Goal: Transaction & Acquisition: Purchase product/service

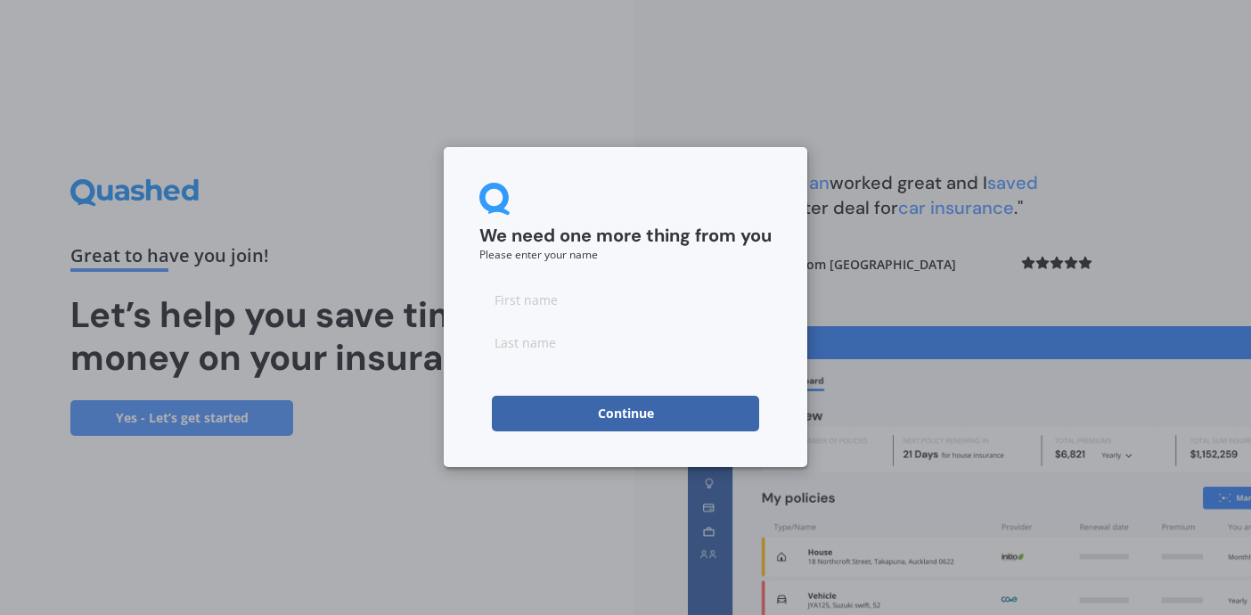
click at [557, 303] on input at bounding box center [625, 300] width 292 height 36
type input "f"
type input "[PERSON_NAME]"
click at [552, 347] on input at bounding box center [625, 342] width 292 height 36
type input "m"
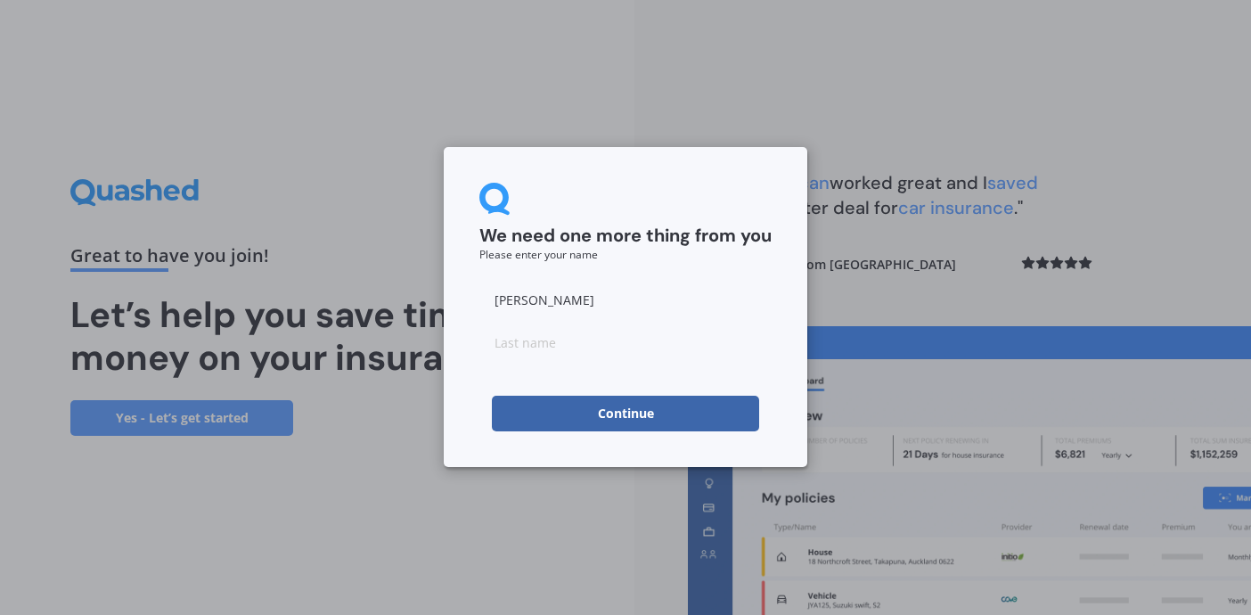
type input "m"
type input "[PERSON_NAME]"
click at [619, 414] on button "Continue" at bounding box center [625, 414] width 267 height 36
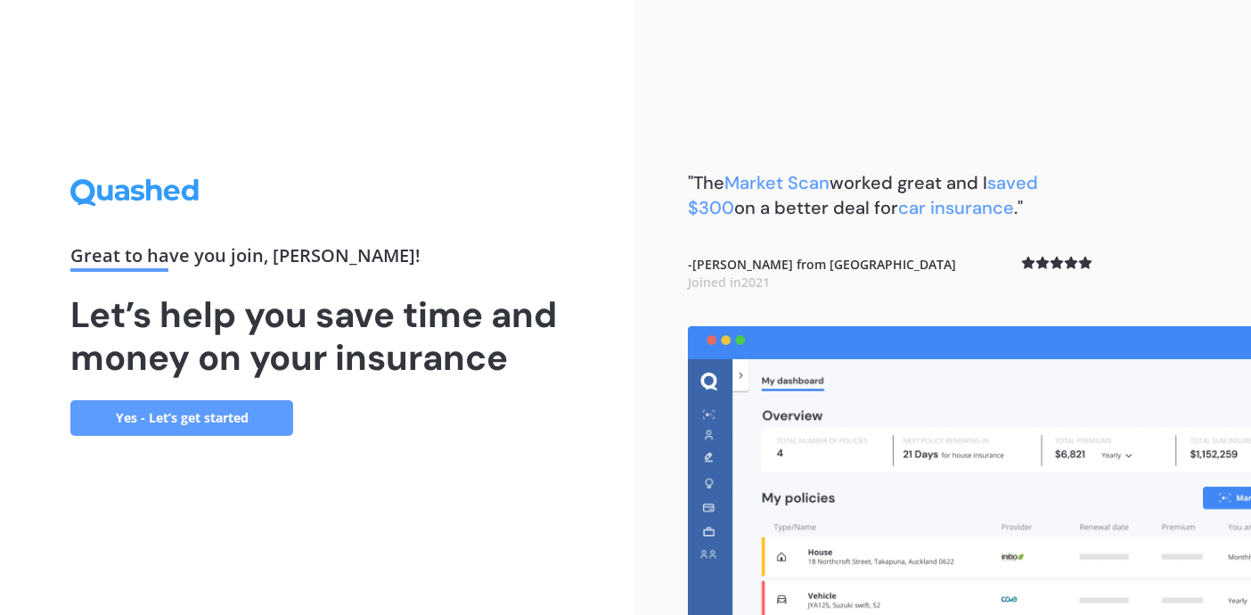
click at [259, 411] on link "Yes - Let’s get started" at bounding box center [181, 418] width 223 height 36
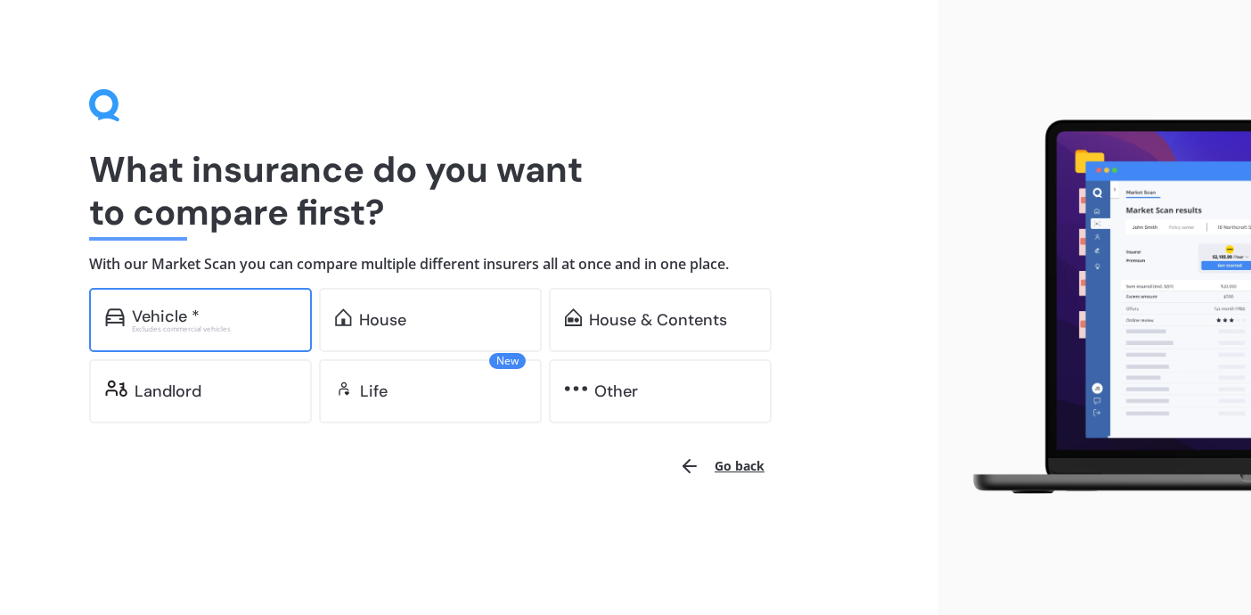
click at [237, 337] on div "Vehicle * Excludes commercial vehicles" at bounding box center [200, 320] width 223 height 64
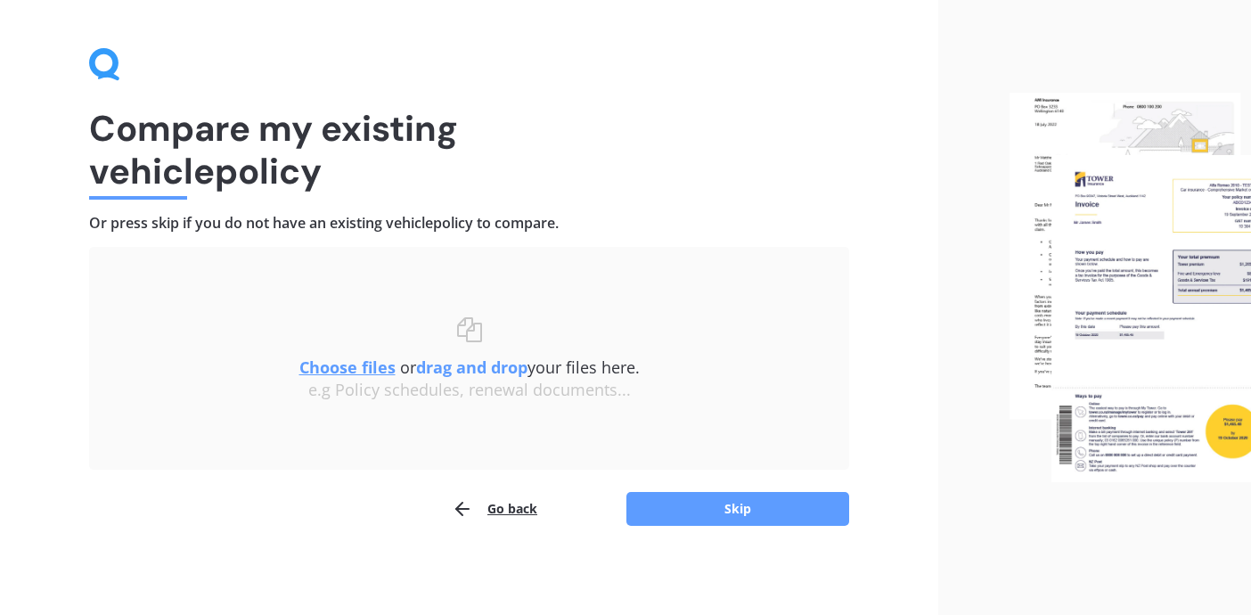
scroll to position [40, 0]
click at [733, 510] on button "Skip" at bounding box center [737, 510] width 223 height 34
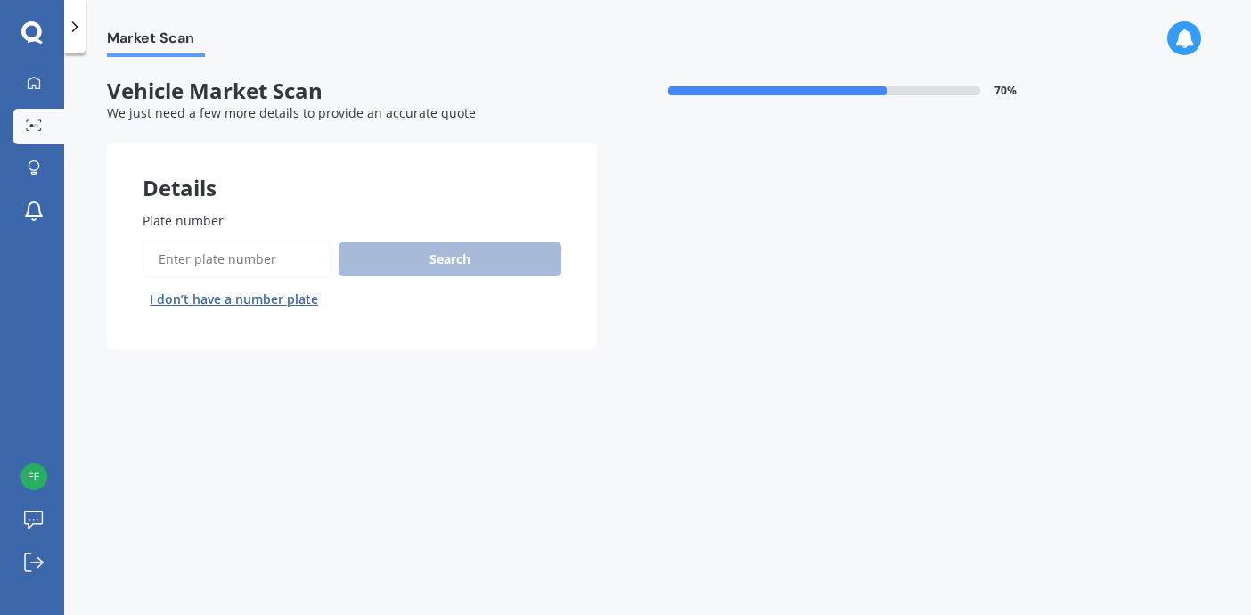
click at [277, 264] on input "Plate number" at bounding box center [237, 259] width 189 height 37
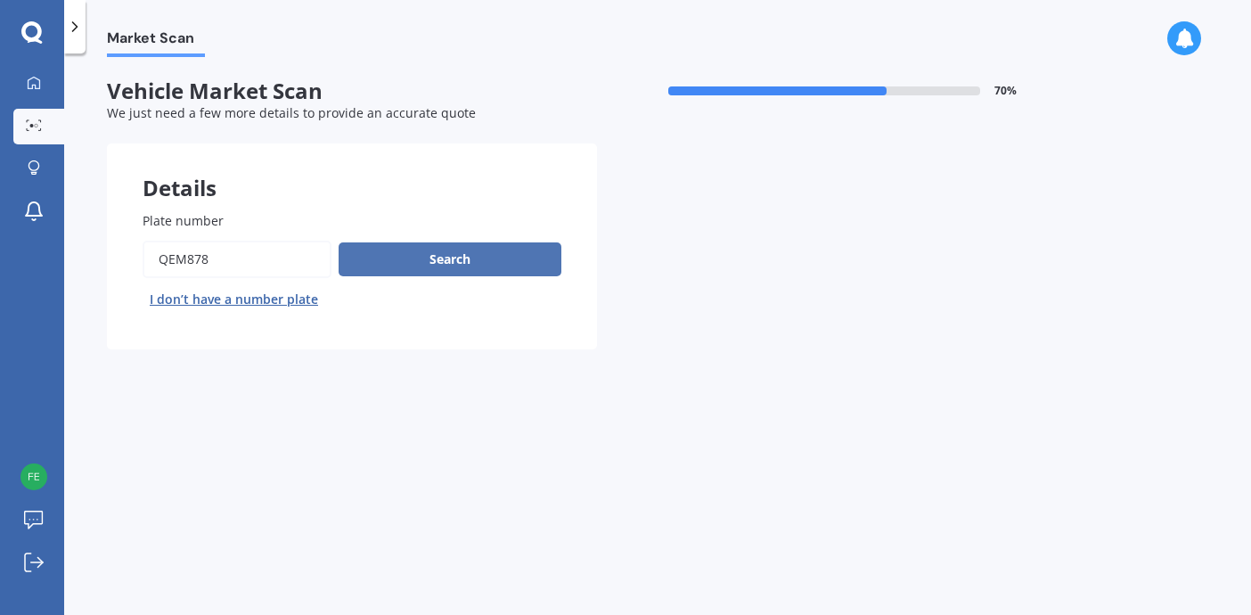
type input "qem878"
click at [451, 256] on button "Search" at bounding box center [450, 259] width 223 height 34
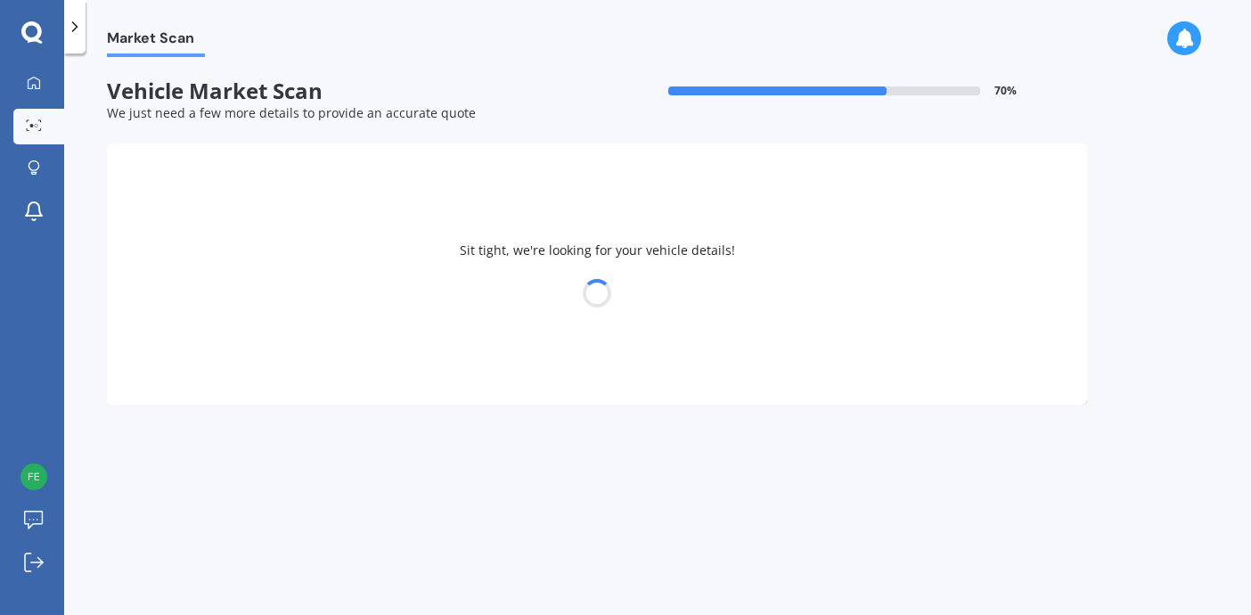
select select "MITSUBISHI"
select select "OUTLANDER"
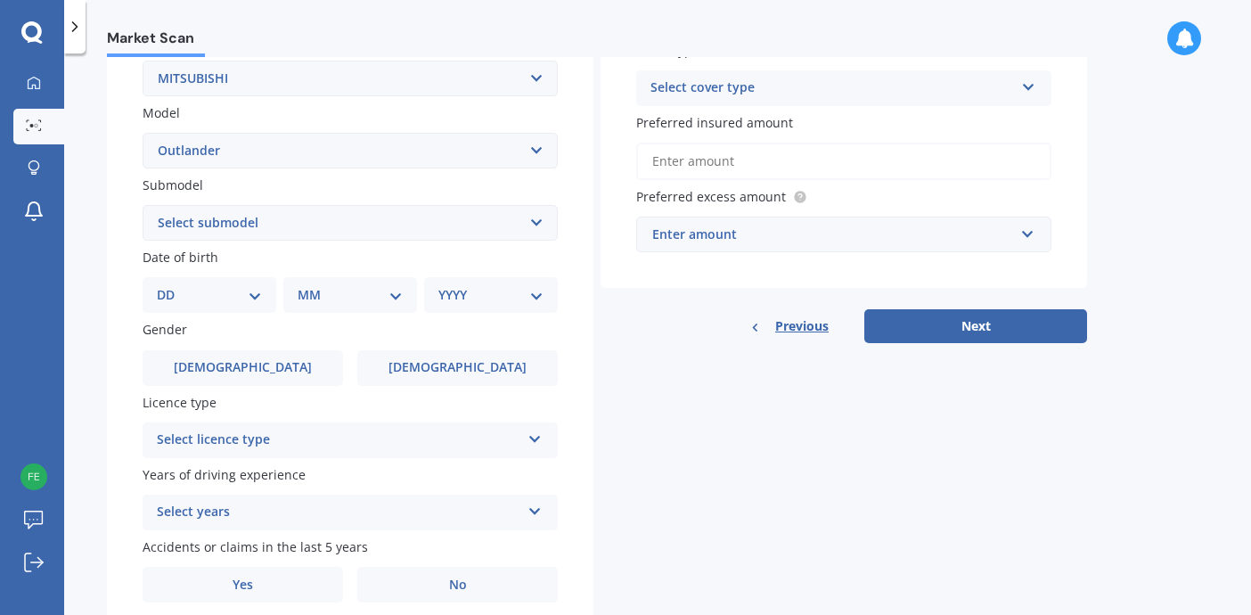
scroll to position [369, 0]
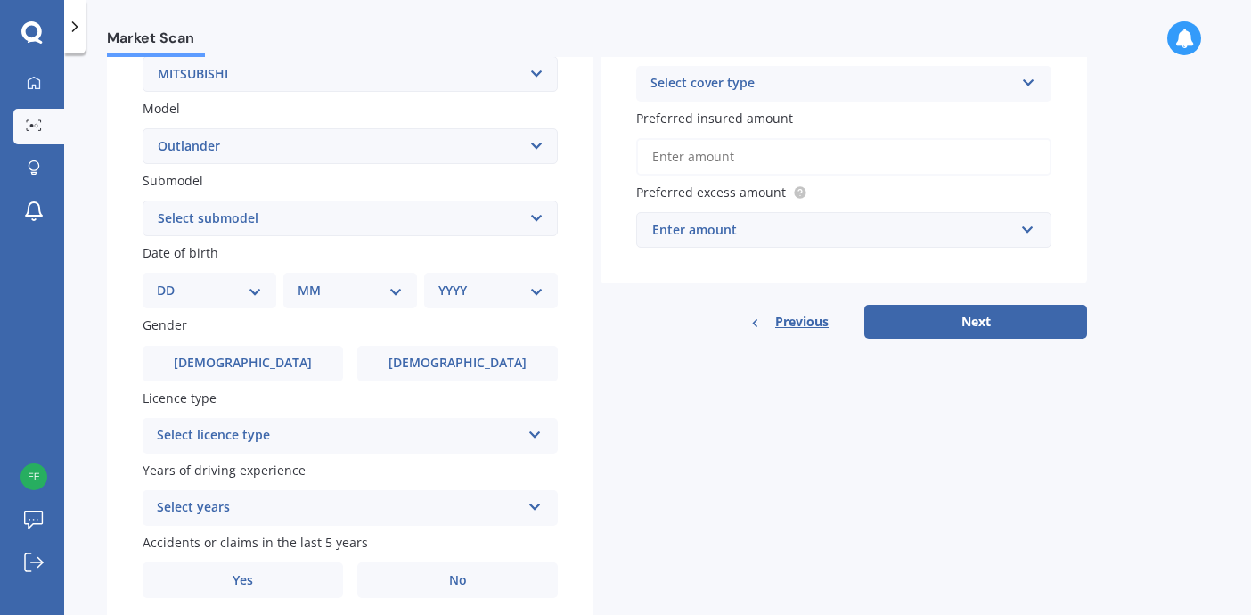
select select "16"
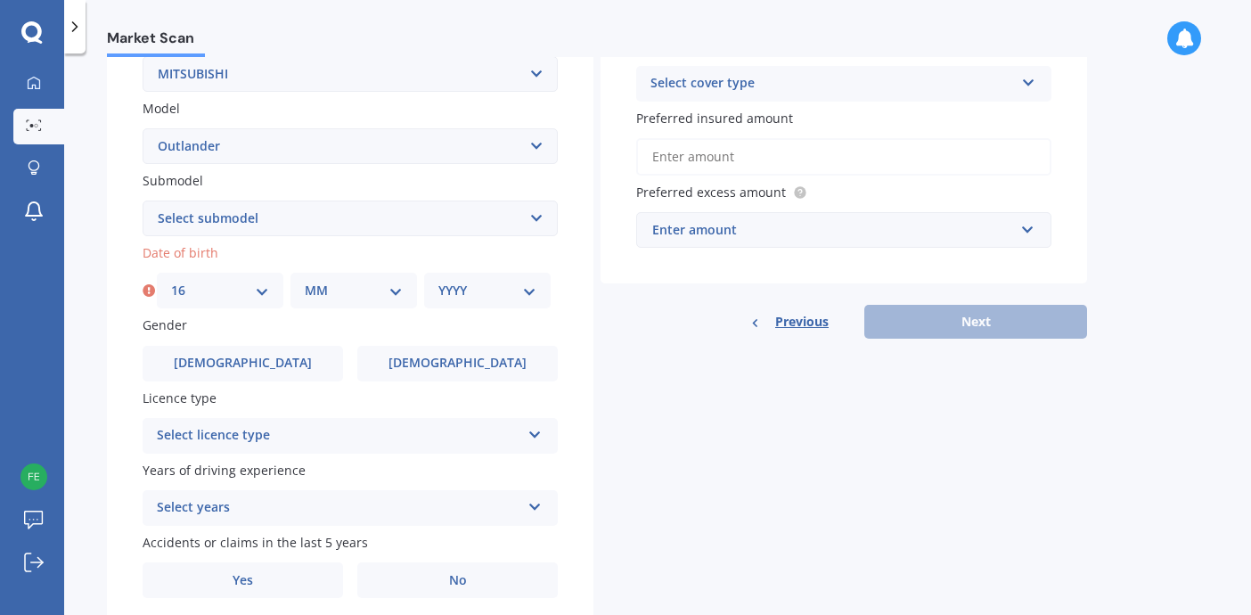
click at [409, 286] on div "MM 01 02 03 04 05 06 07 08 09 10 11 12" at bounding box center [353, 291] width 127 height 36
click at [403, 286] on div "MM 01 02 03 04 05 06 07 08 09 10 11 12" at bounding box center [353, 291] width 127 height 36
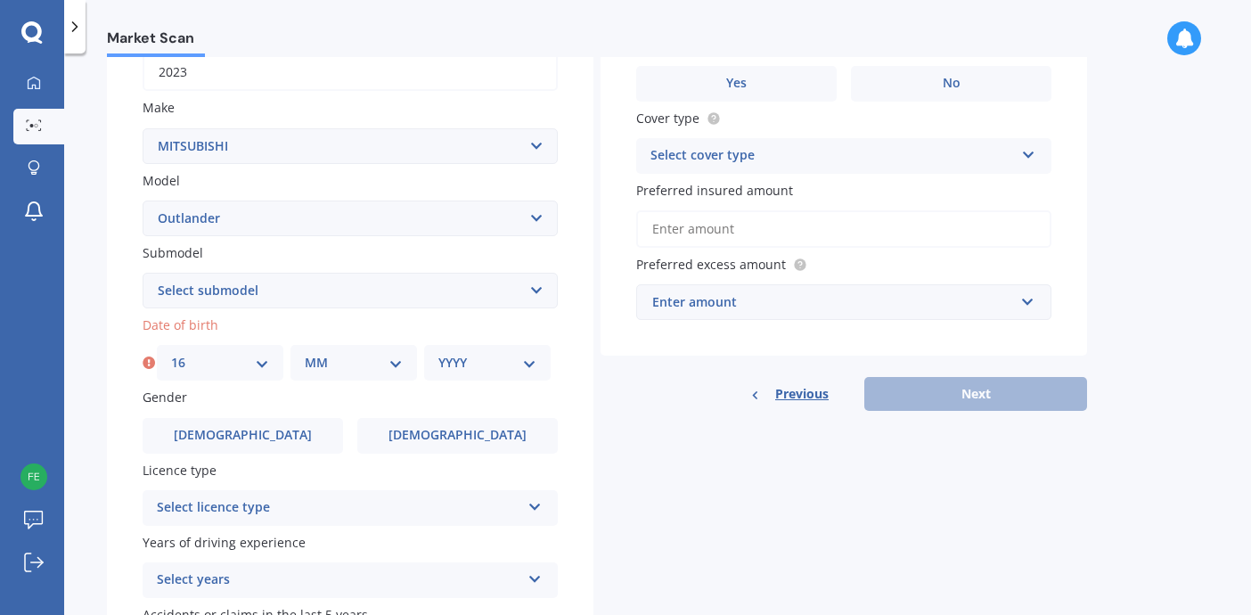
scroll to position [306, 0]
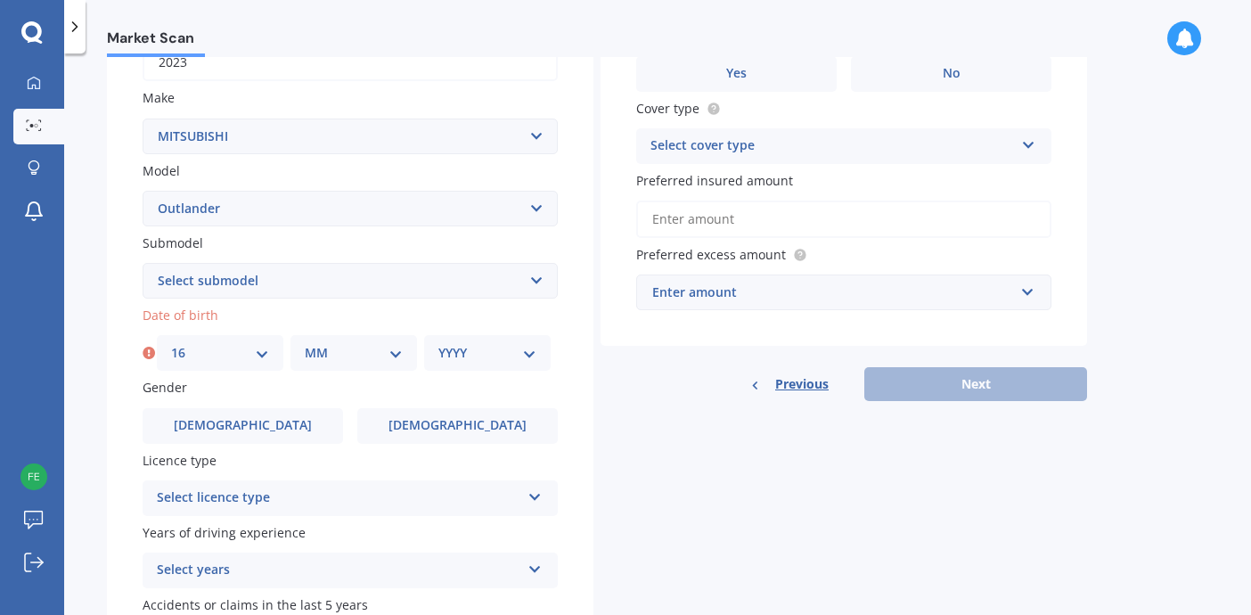
select select "XLS 2WD"
select select "09"
select select "1981"
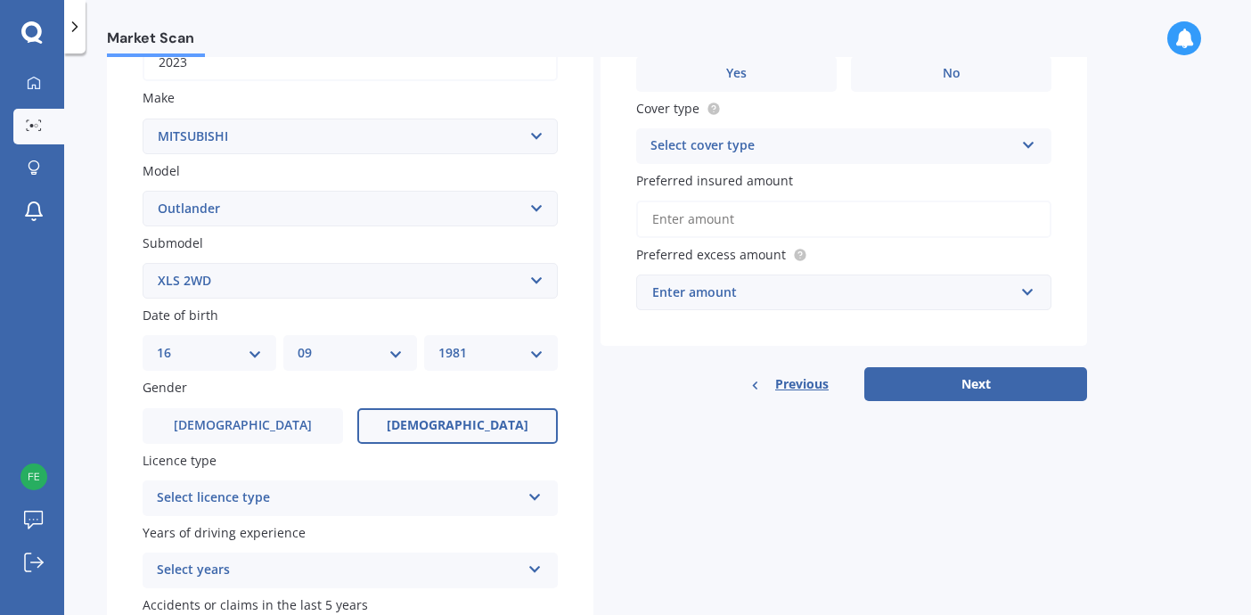
click at [474, 420] on span "[DEMOGRAPHIC_DATA]" at bounding box center [458, 425] width 142 height 15
click at [0, 0] on input "[DEMOGRAPHIC_DATA]" at bounding box center [0, 0] width 0 height 0
click at [537, 488] on icon at bounding box center [534, 493] width 15 height 12
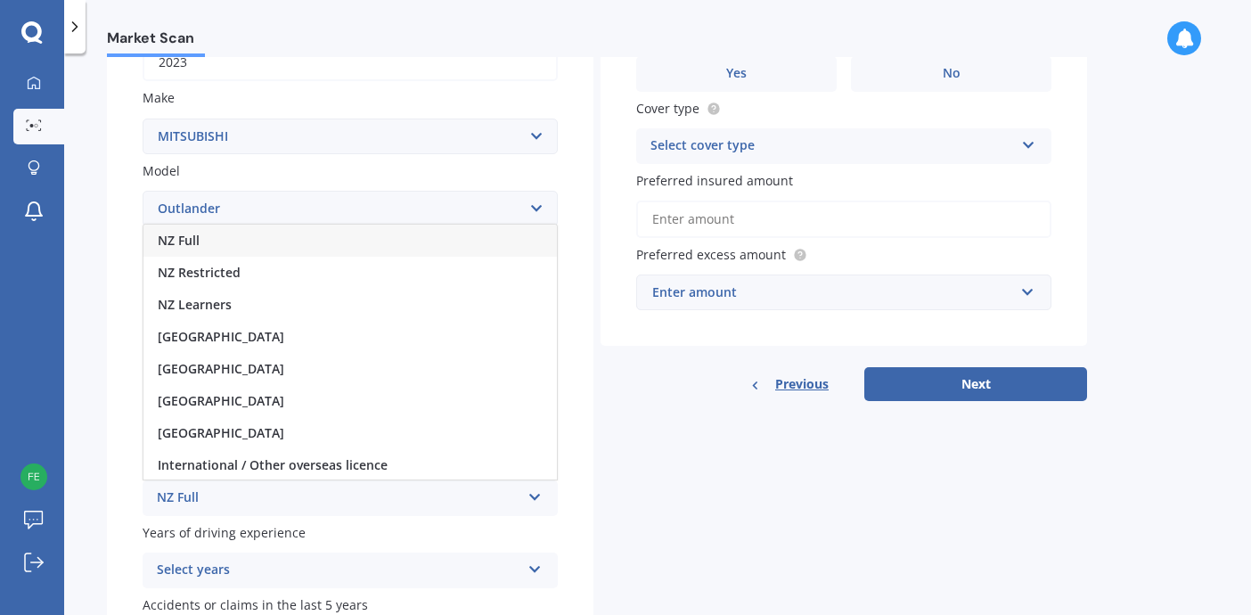
click at [325, 236] on div "NZ Full" at bounding box center [349, 241] width 413 height 32
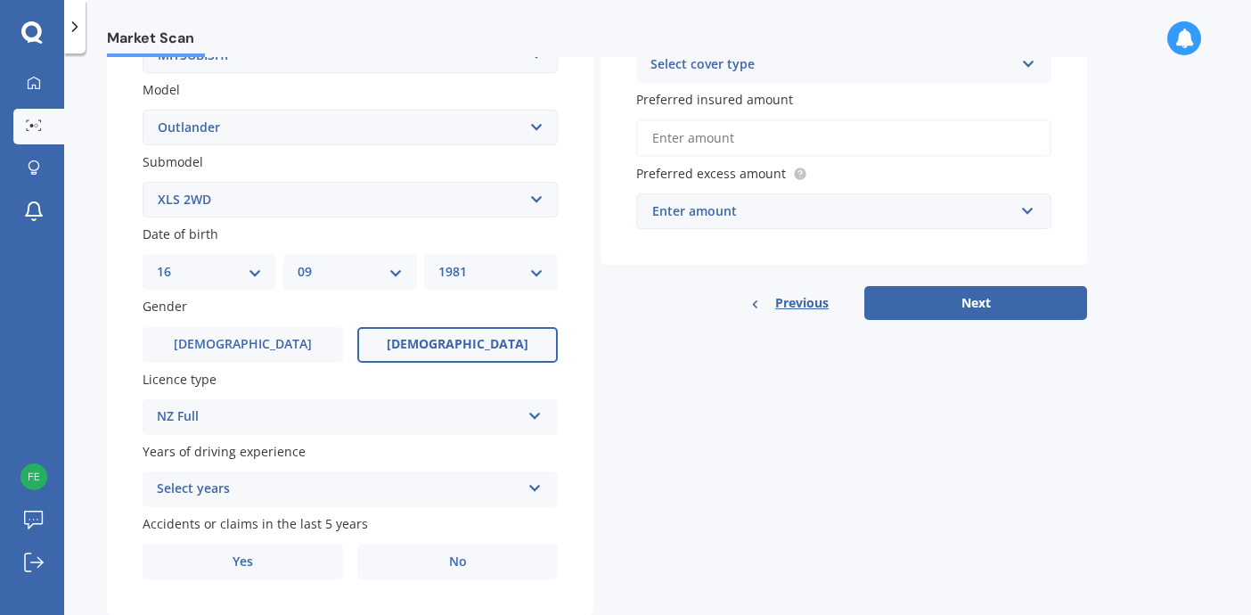
scroll to position [398, 0]
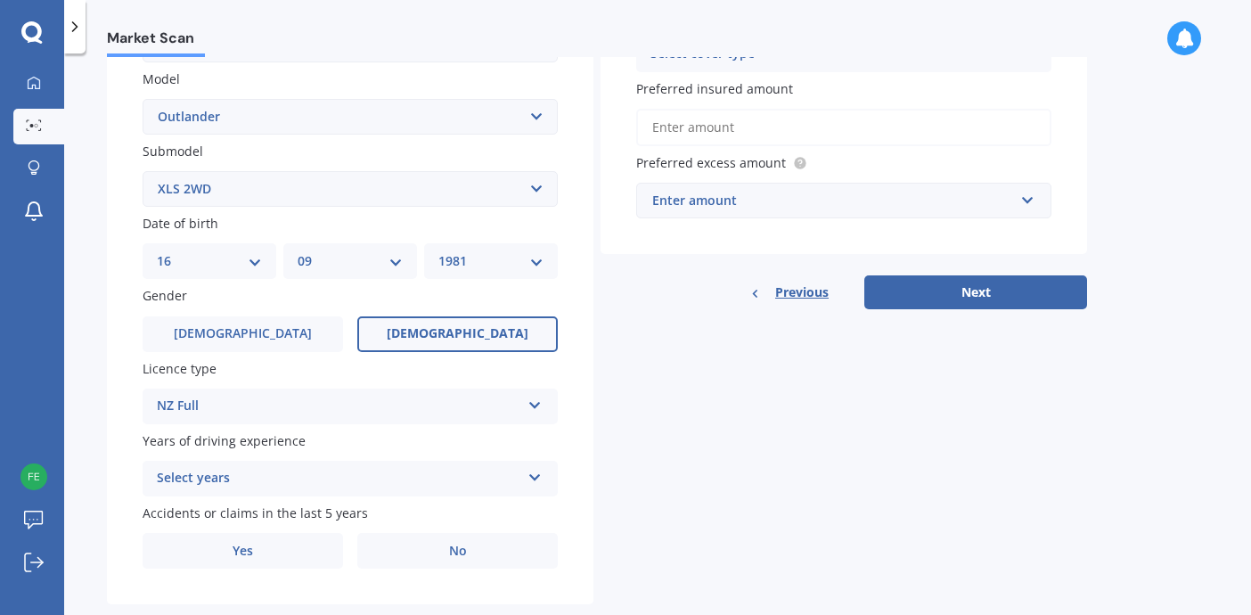
click at [533, 474] on icon at bounding box center [534, 474] width 15 height 12
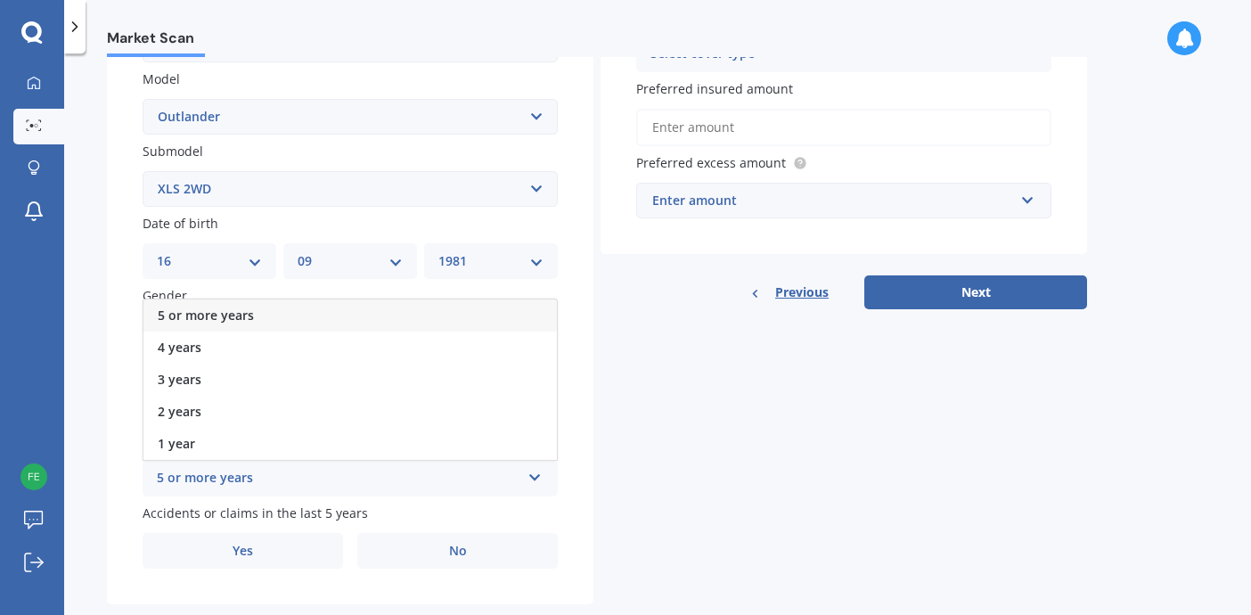
click at [408, 304] on div "5 or more years" at bounding box center [349, 315] width 413 height 32
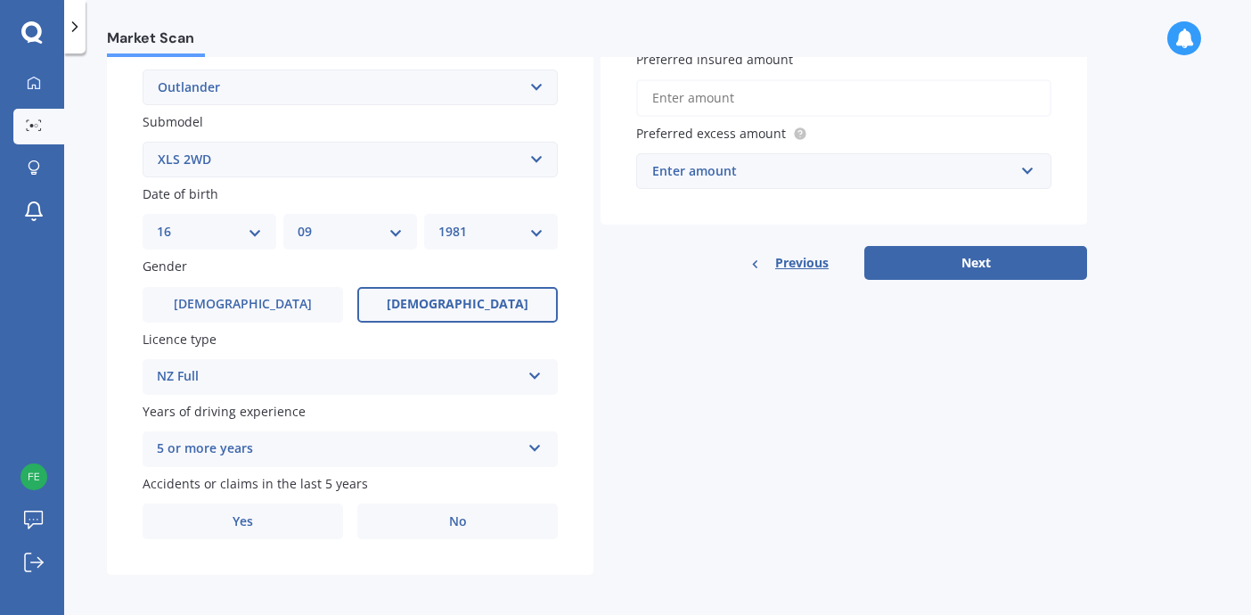
scroll to position [0, 0]
click at [319, 519] on label "Yes" at bounding box center [243, 521] width 200 height 36
click at [0, 0] on input "Yes" at bounding box center [0, 0] width 0 height 0
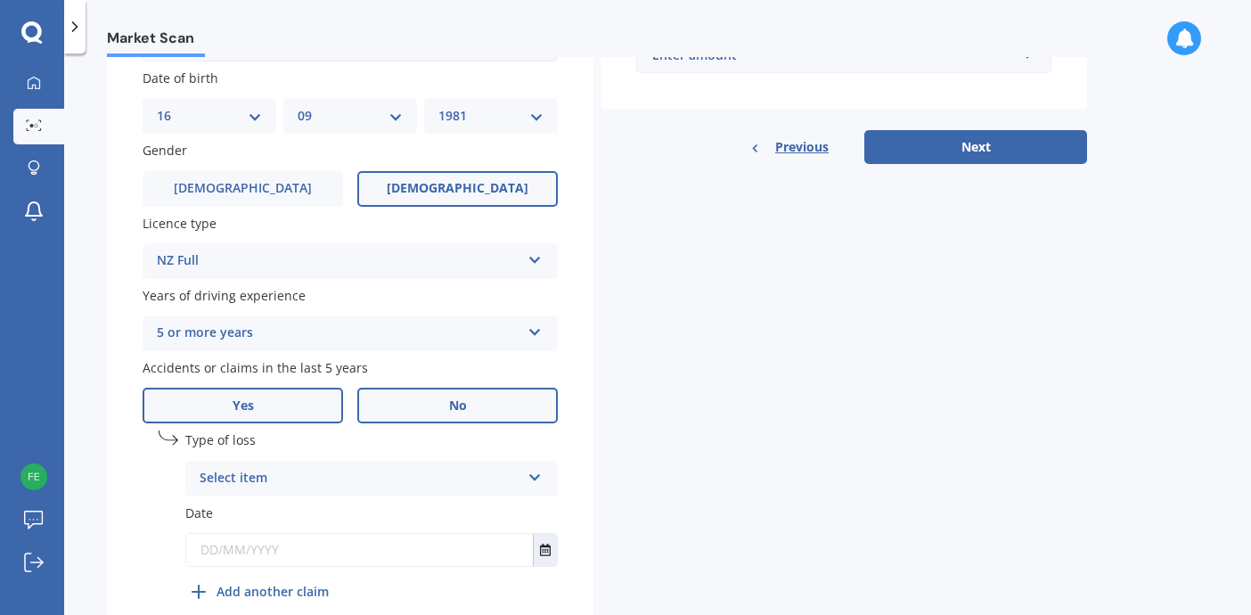
scroll to position [562, 0]
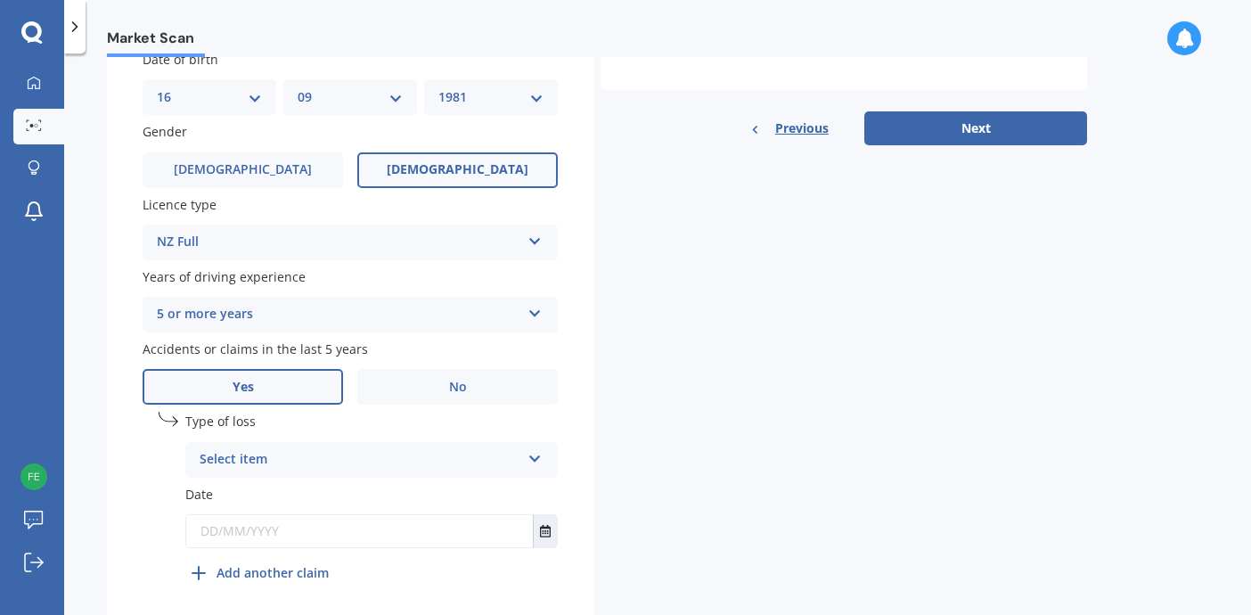
click at [532, 455] on icon at bounding box center [534, 455] width 15 height 12
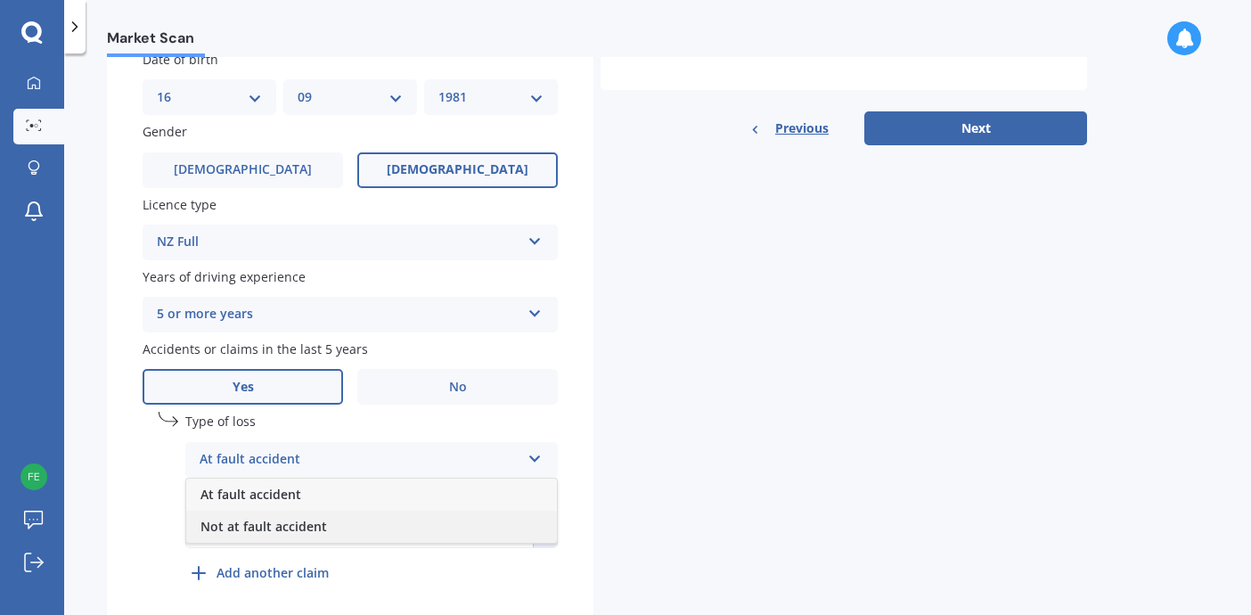
click at [464, 516] on div "Not at fault accident" at bounding box center [371, 527] width 371 height 32
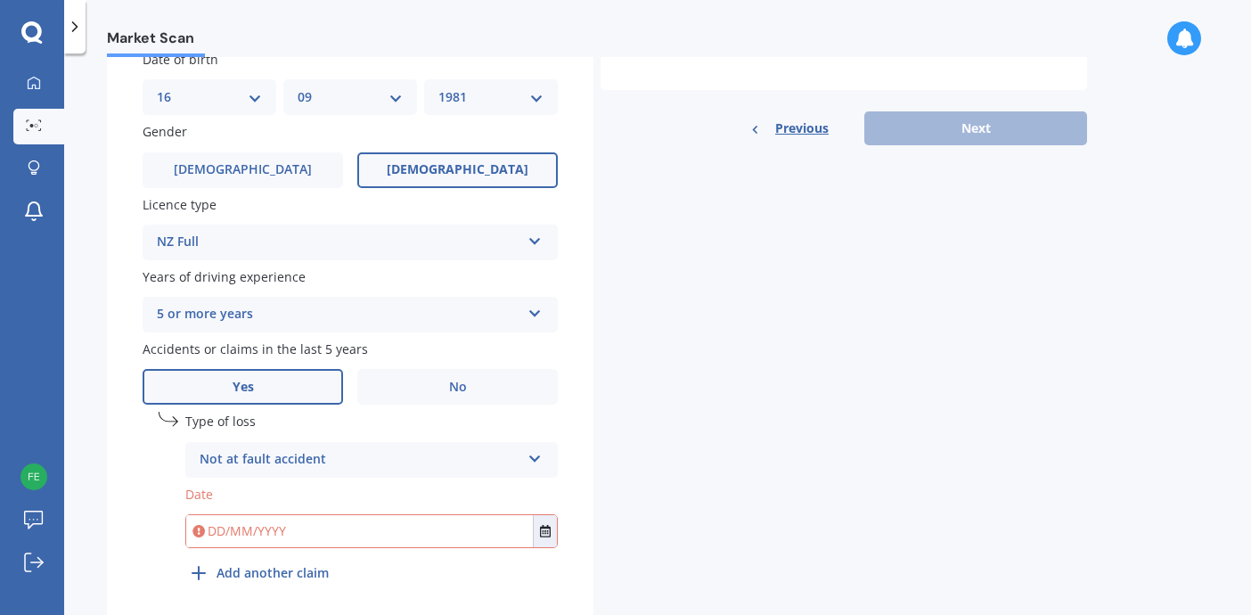
click at [539, 451] on icon at bounding box center [534, 455] width 15 height 12
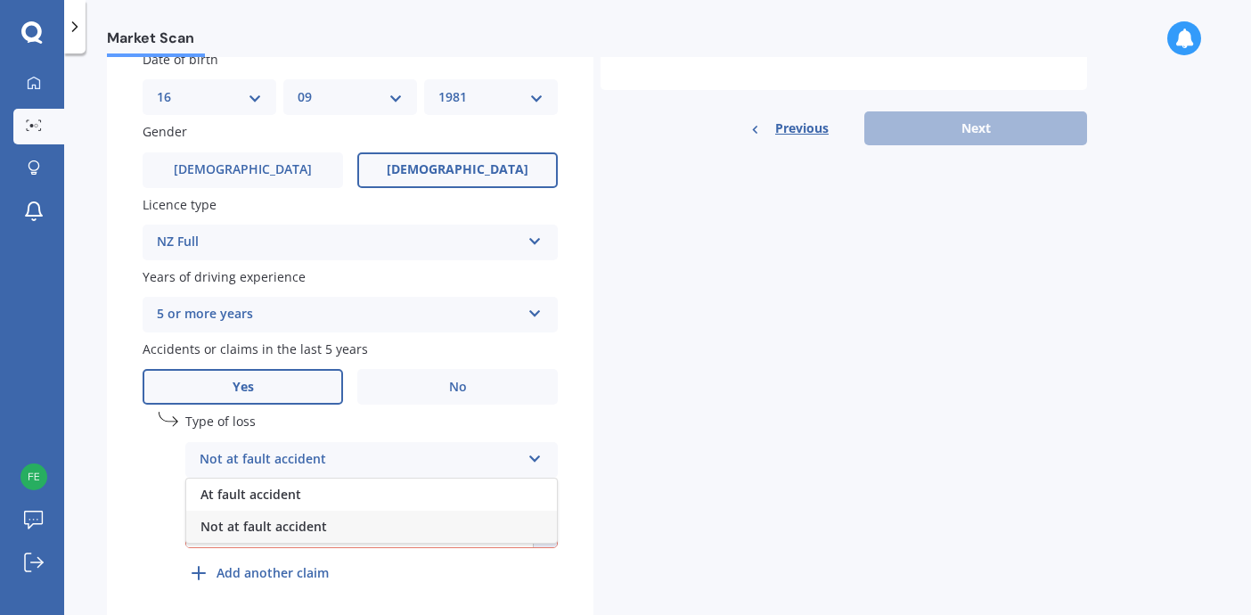
click at [474, 522] on div "Not at fault accident" at bounding box center [371, 527] width 371 height 32
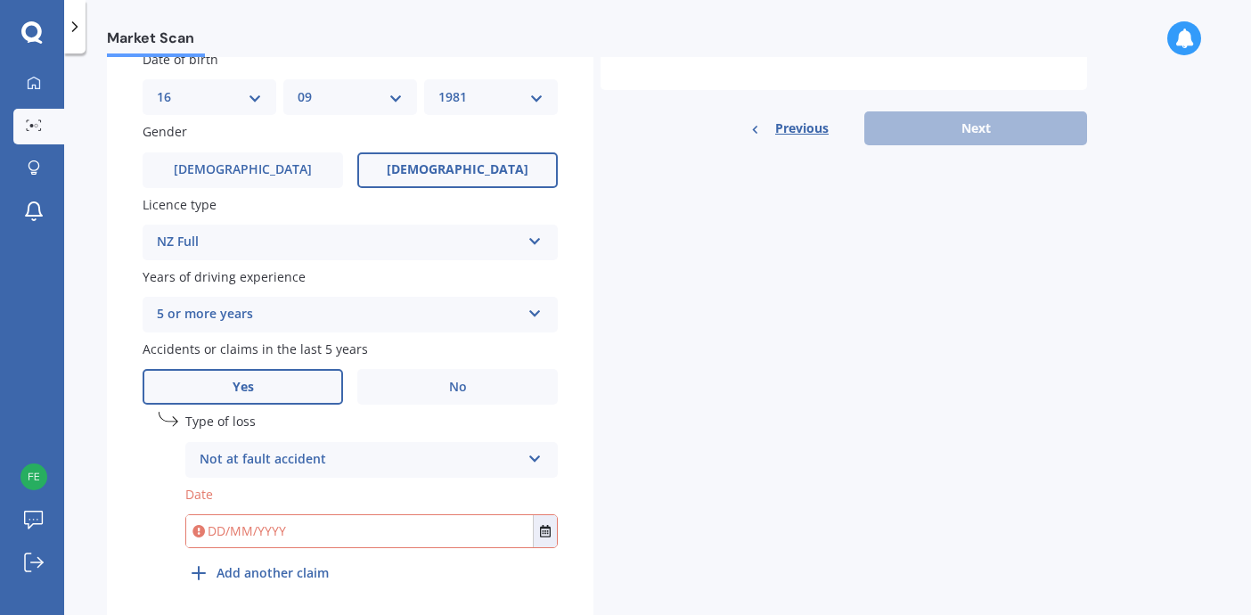
click at [437, 532] on input "text" at bounding box center [359, 531] width 347 height 32
click at [544, 525] on icon "Select date" at bounding box center [545, 531] width 11 height 12
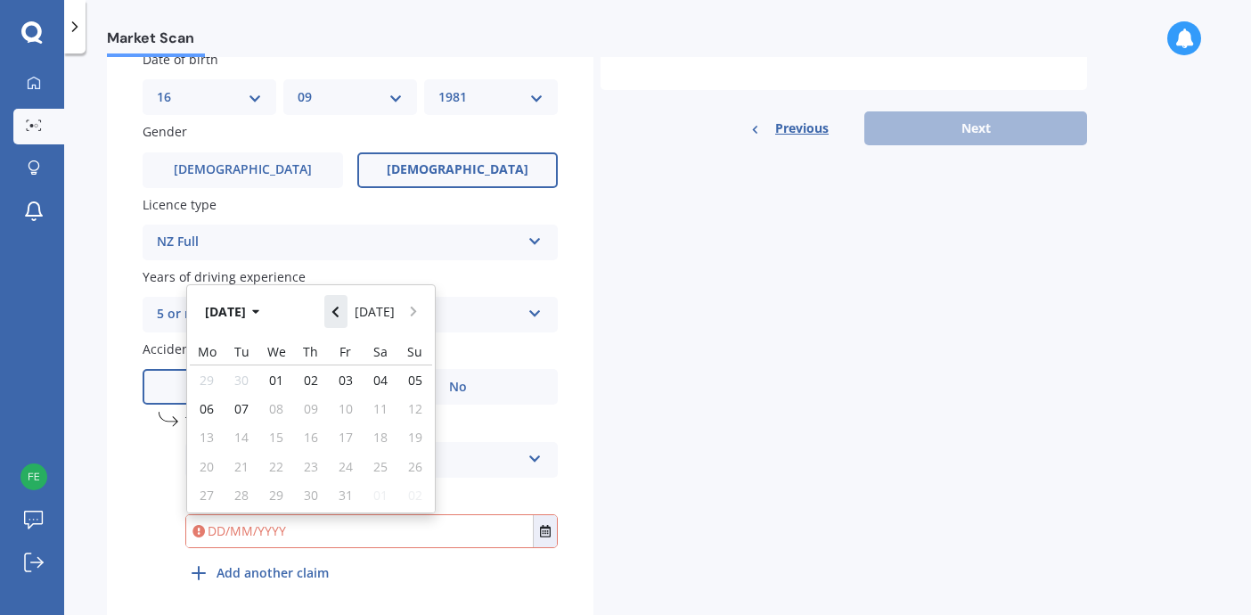
click at [346, 305] on button "Navigate back" at bounding box center [335, 311] width 23 height 32
click at [339, 307] on icon "Navigate back" at bounding box center [335, 312] width 8 height 12
click at [317, 486] on span "28" at bounding box center [311, 494] width 14 height 17
type input "[DATE]"
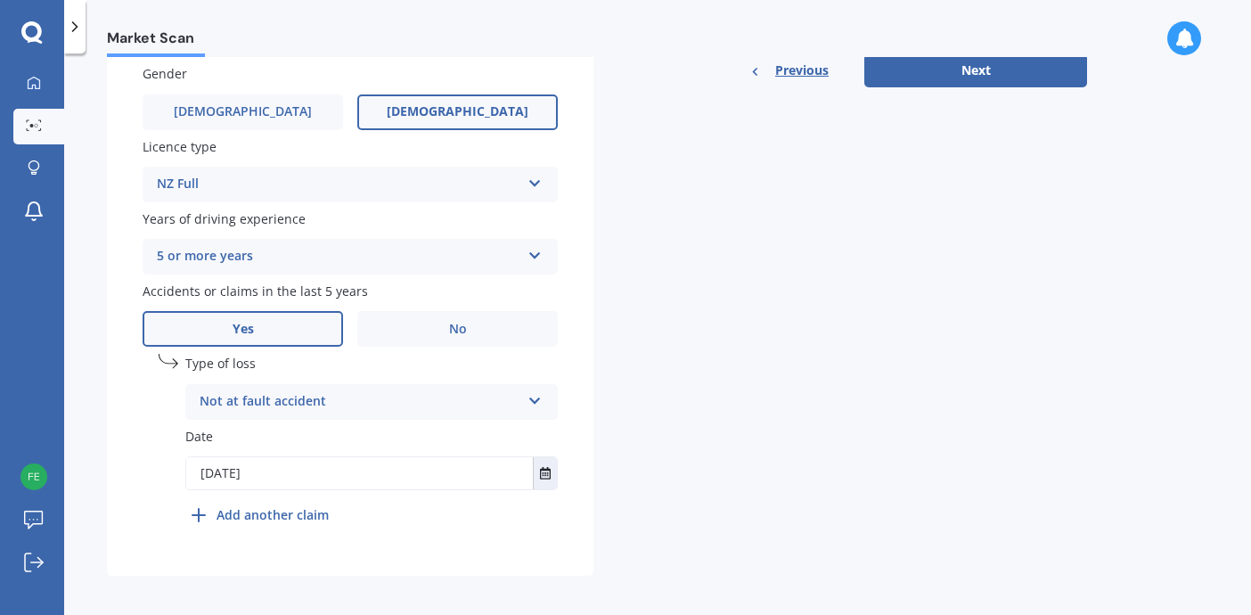
scroll to position [619, 0]
click at [652, 407] on div "Details Plate number Search I don’t have a number plate Year [DATE] Make Select…" at bounding box center [597, 50] width 980 height 1052
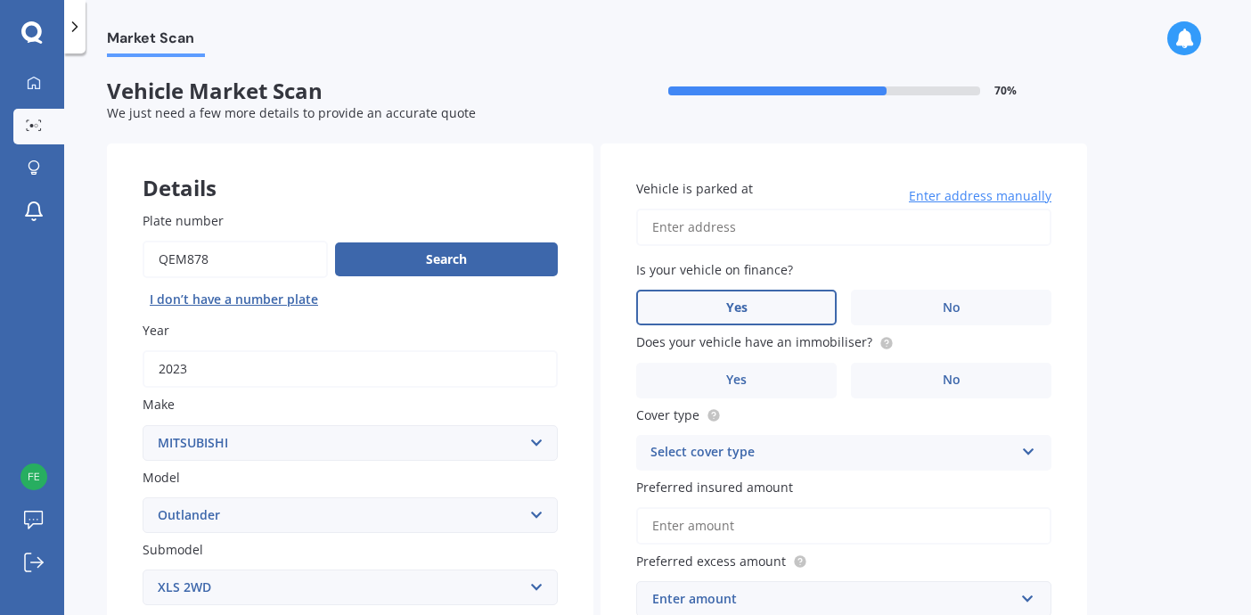
scroll to position [0, 0]
type input "[STREET_ADDRESS]"
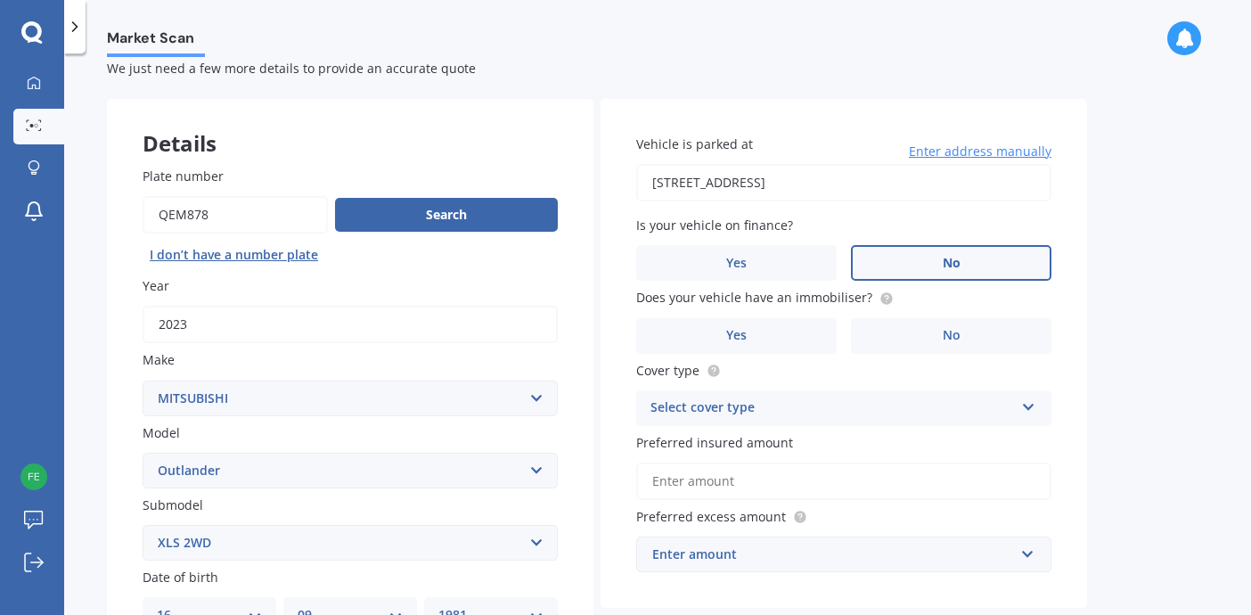
scroll to position [47, 0]
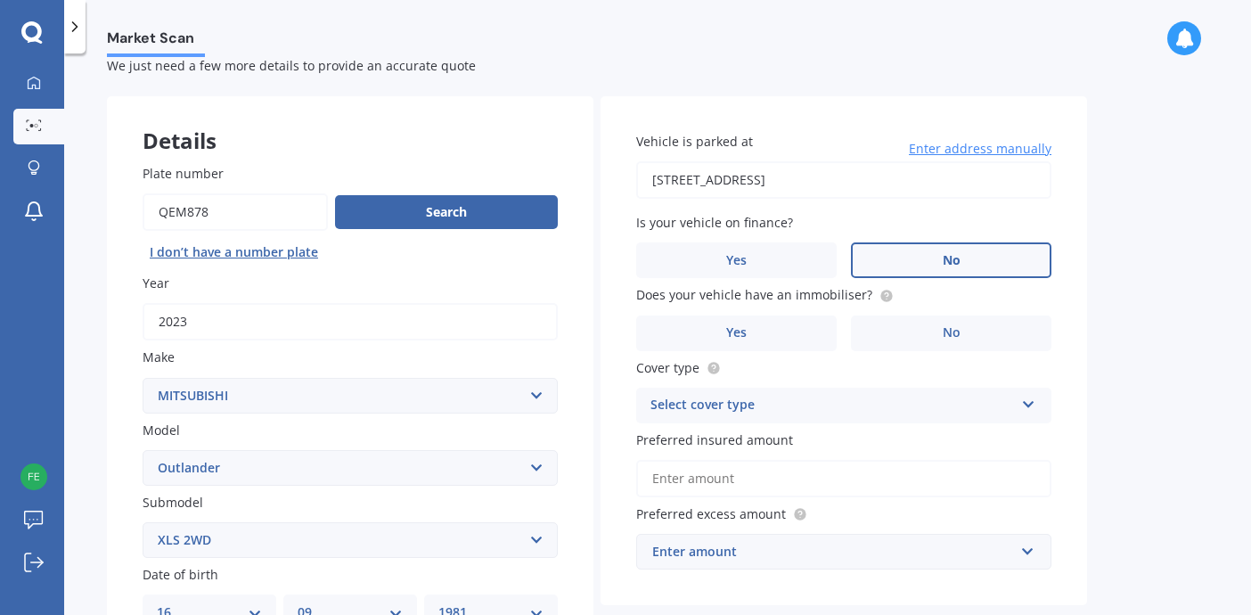
click at [947, 246] on label "No" at bounding box center [951, 260] width 200 height 36
click at [0, 0] on input "No" at bounding box center [0, 0] width 0 height 0
click at [947, 339] on label "No" at bounding box center [951, 333] width 200 height 36
click at [0, 0] on input "No" at bounding box center [0, 0] width 0 height 0
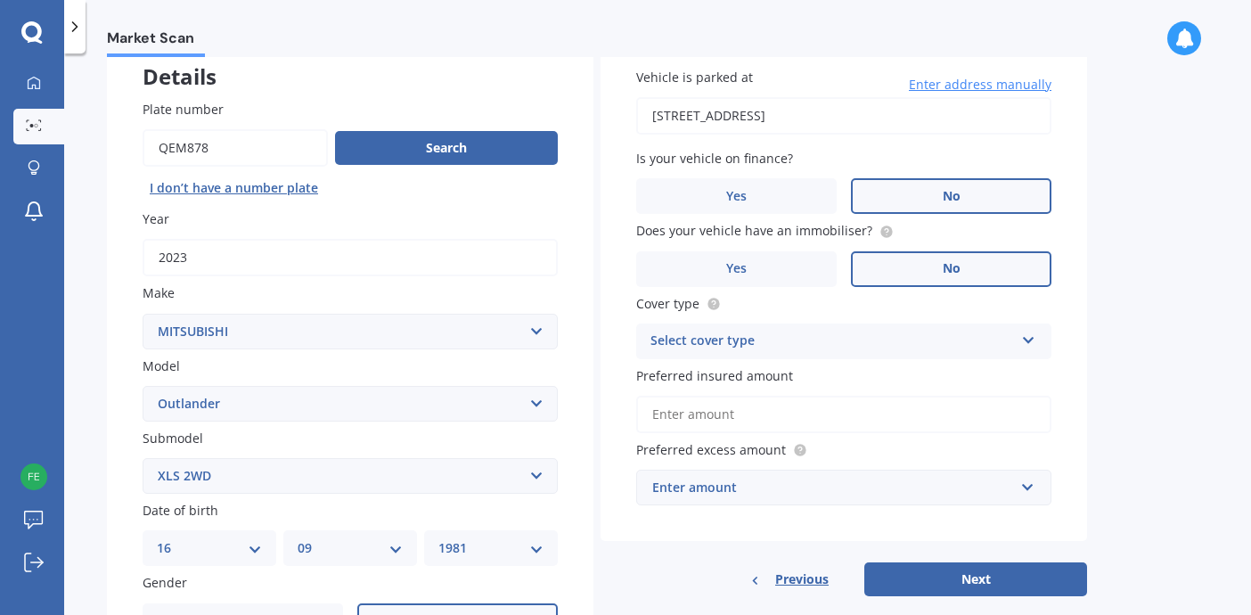
scroll to position [139, 0]
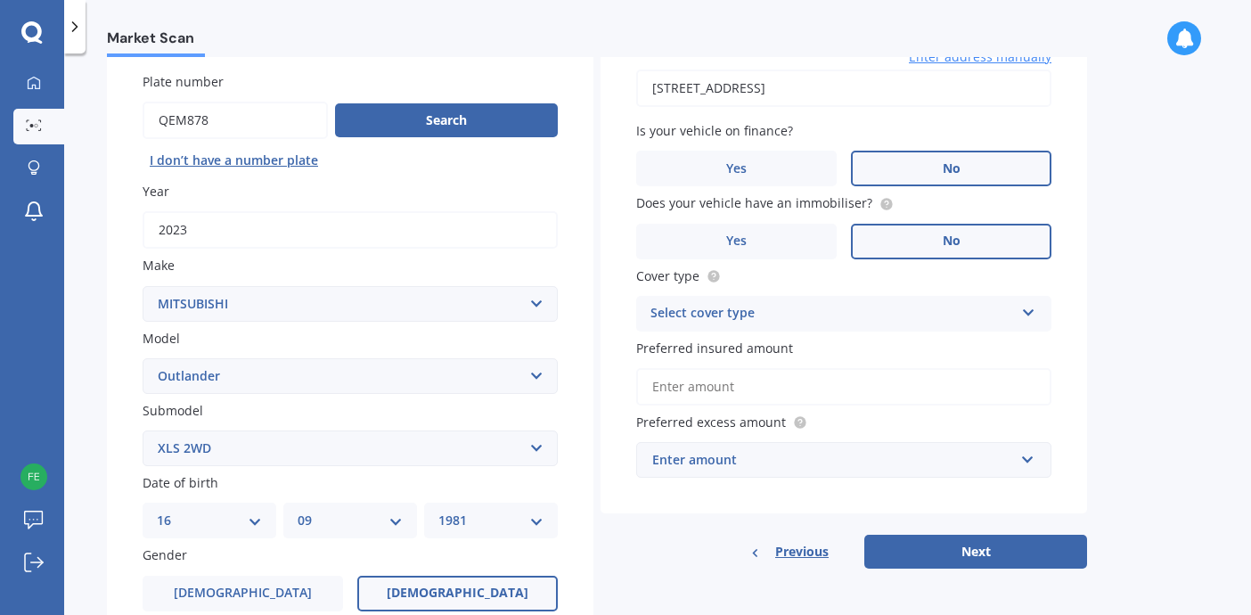
click at [1031, 313] on icon at bounding box center [1028, 309] width 15 height 12
click at [1003, 343] on div "Comprehensive" at bounding box center [843, 348] width 413 height 32
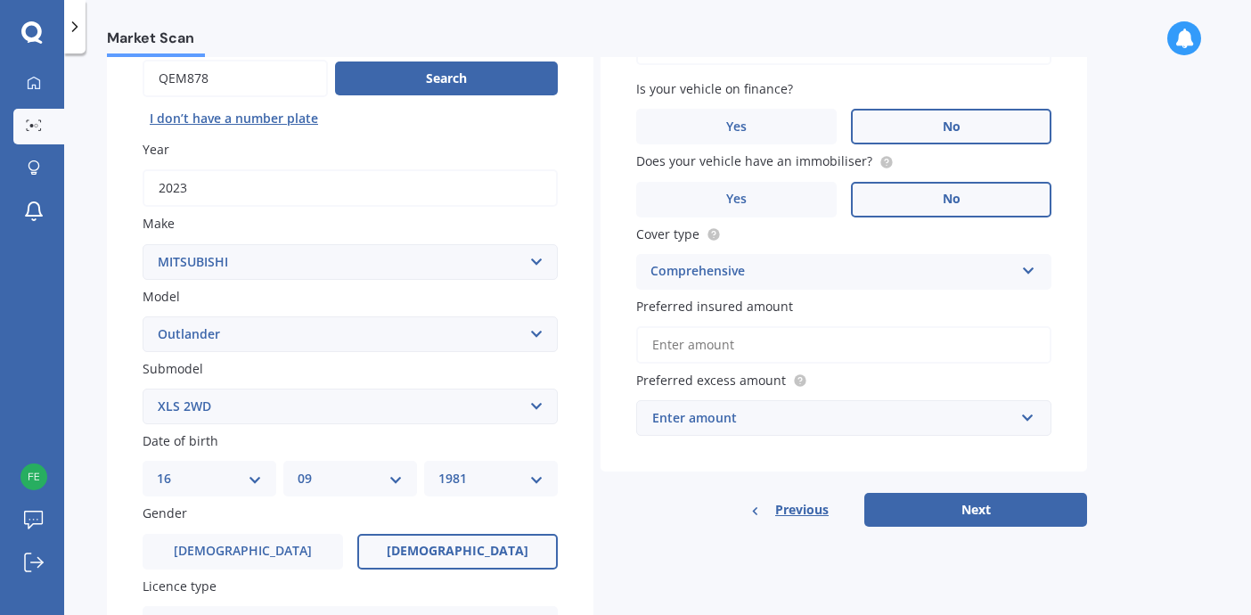
scroll to position [182, 0]
click at [857, 344] on input "Preferred insured amount" at bounding box center [843, 343] width 415 height 37
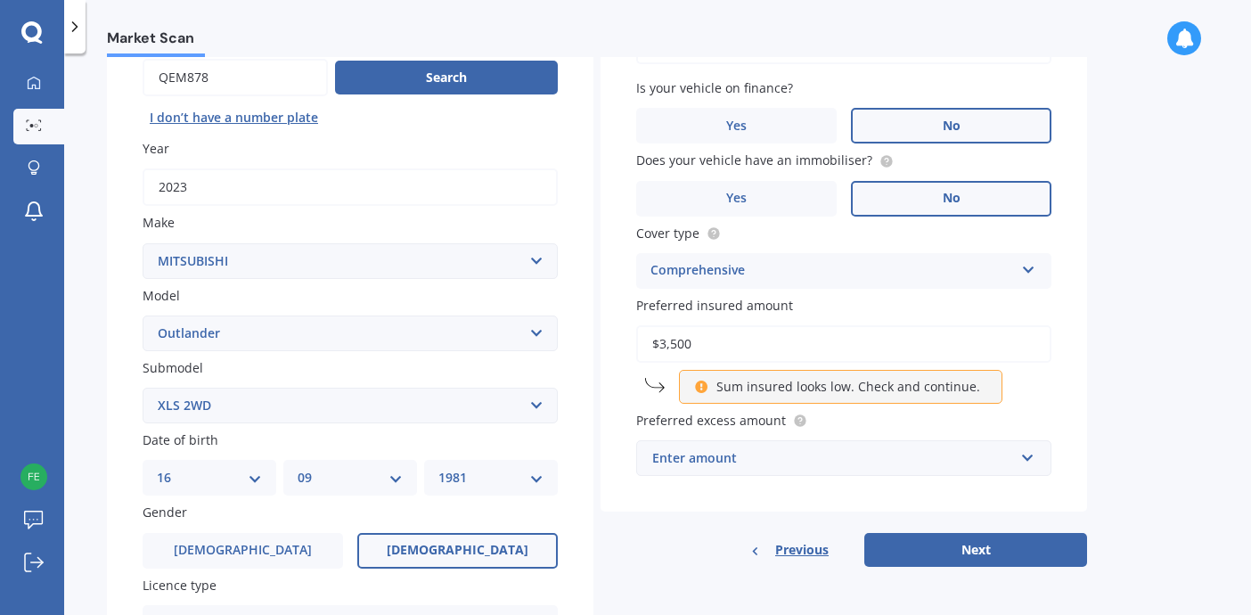
type input "$35,000"
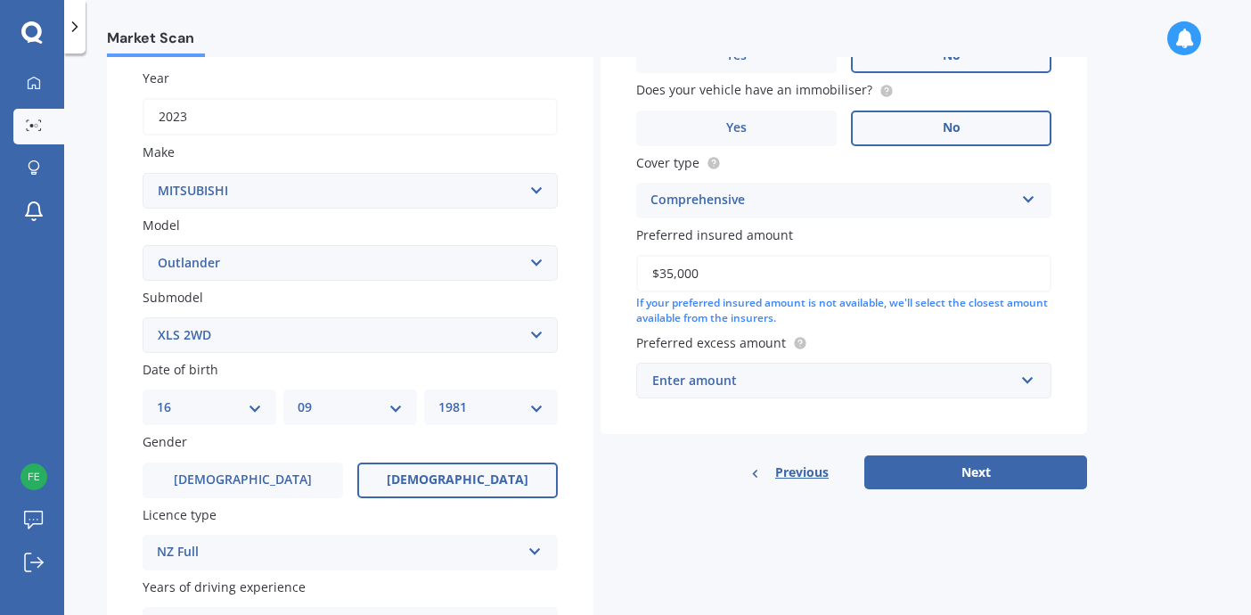
scroll to position [261, 0]
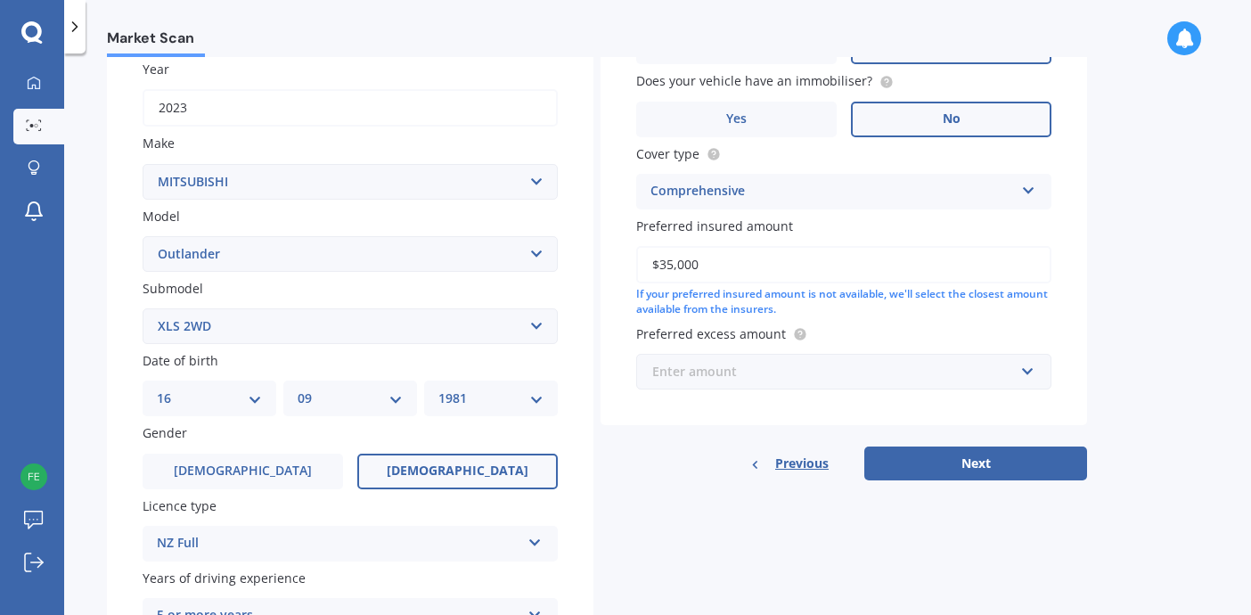
click at [1025, 371] on input "text" at bounding box center [837, 372] width 399 height 34
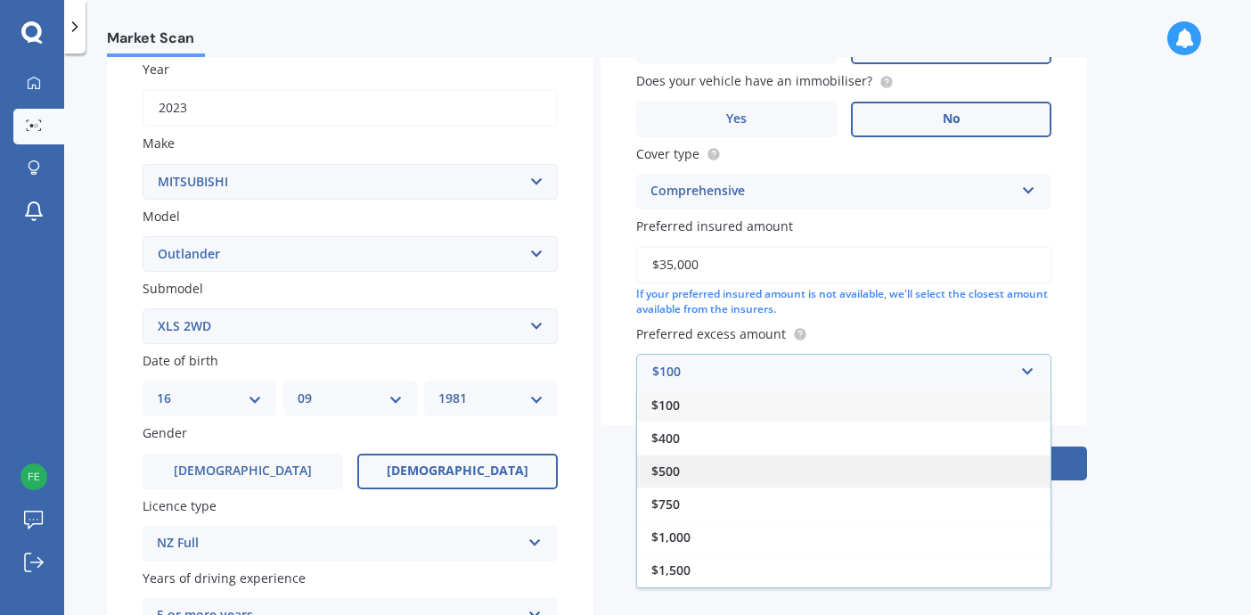
click at [956, 462] on div "$500" at bounding box center [843, 470] width 413 height 33
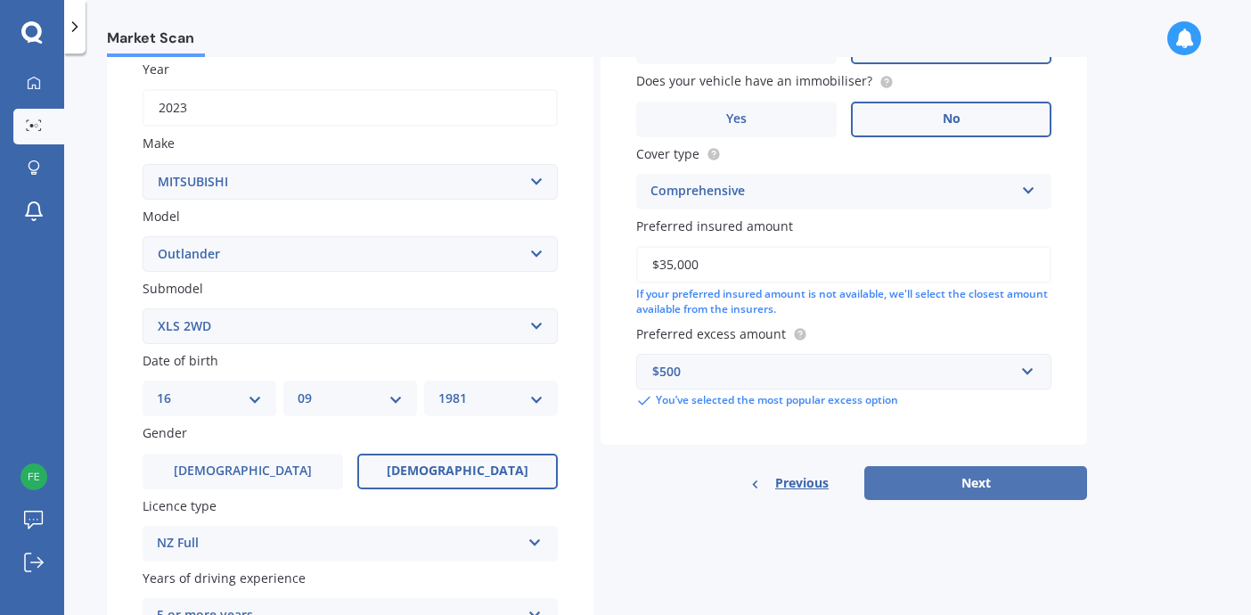
click at [986, 483] on button "Next" at bounding box center [975, 483] width 223 height 34
select select "16"
select select "09"
select select "1981"
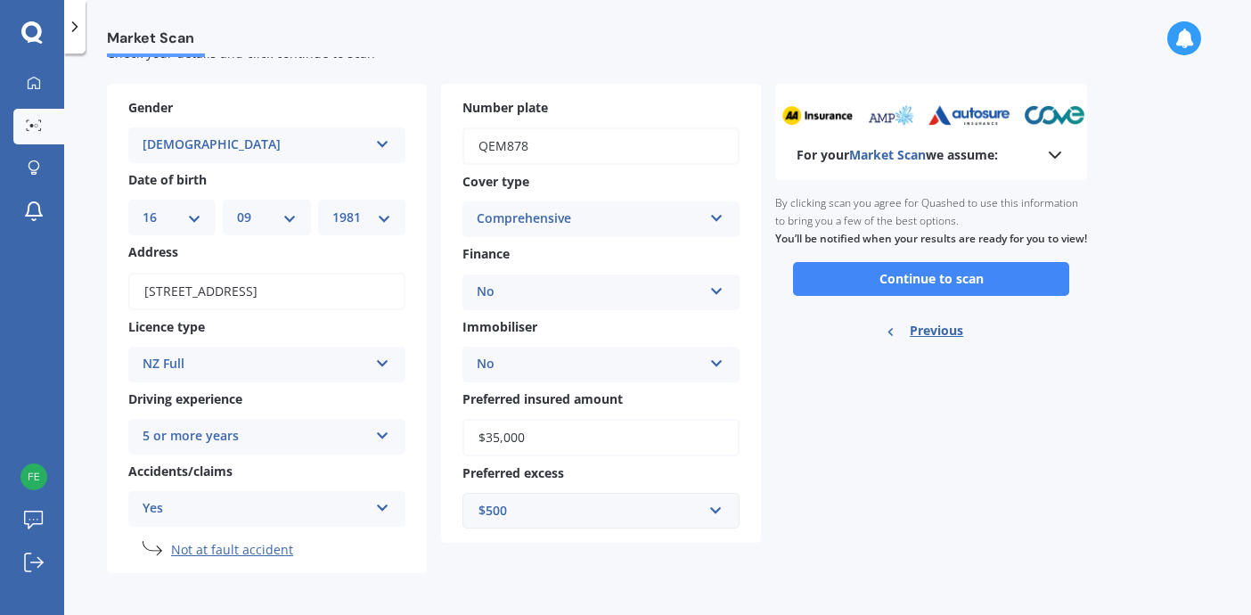
scroll to position [59, 0]
click at [957, 297] on button "Continue to scan" at bounding box center [931, 280] width 276 height 34
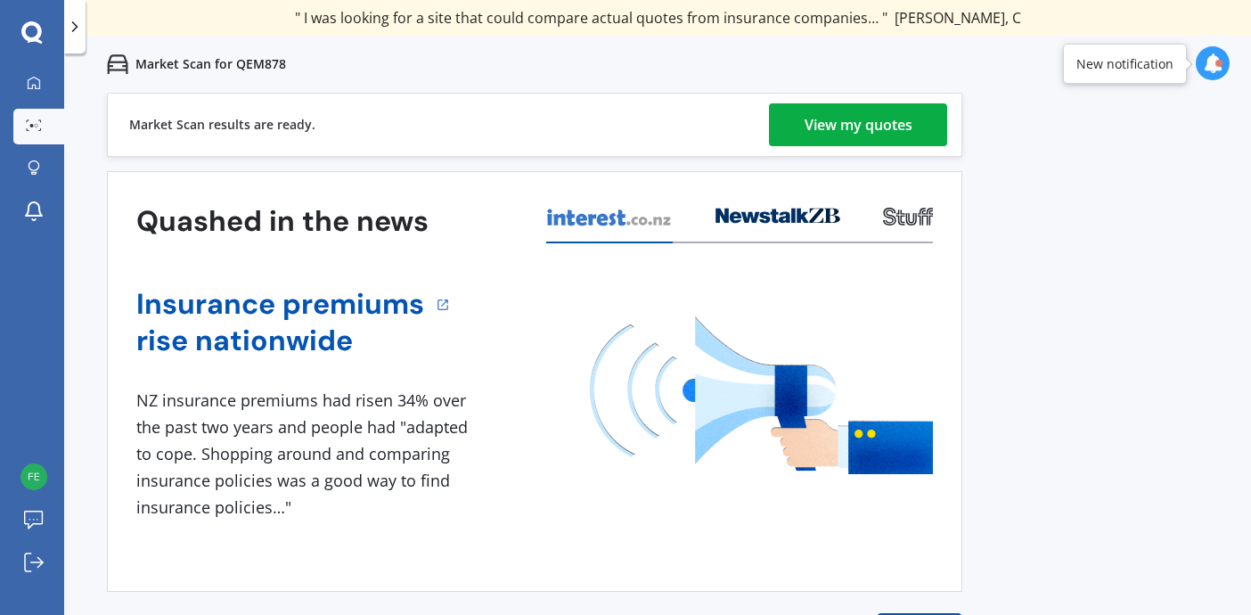
click at [909, 140] on div "View my quotes" at bounding box center [859, 124] width 108 height 43
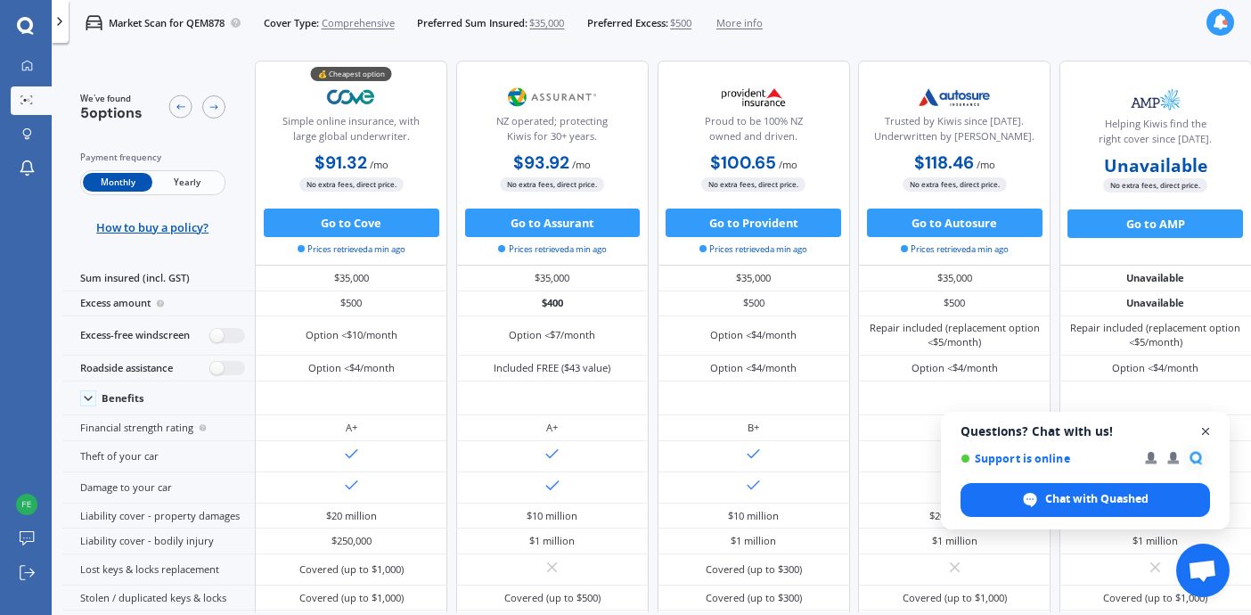
click at [1207, 431] on span "Close chat" at bounding box center [1206, 432] width 22 height 22
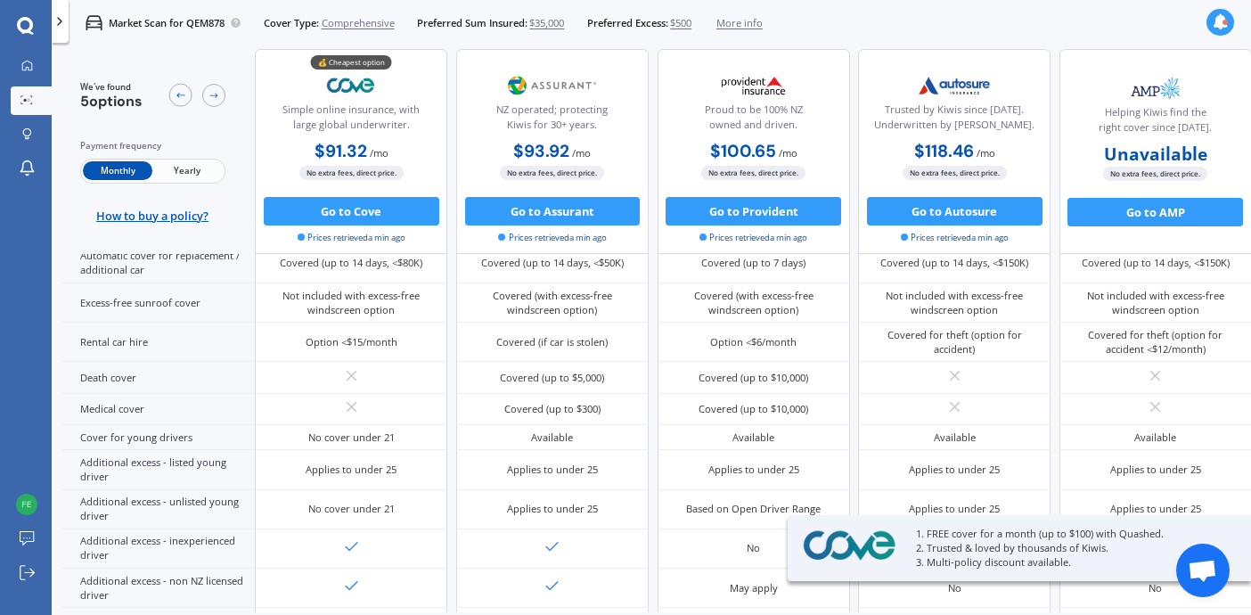
scroll to position [738, 0]
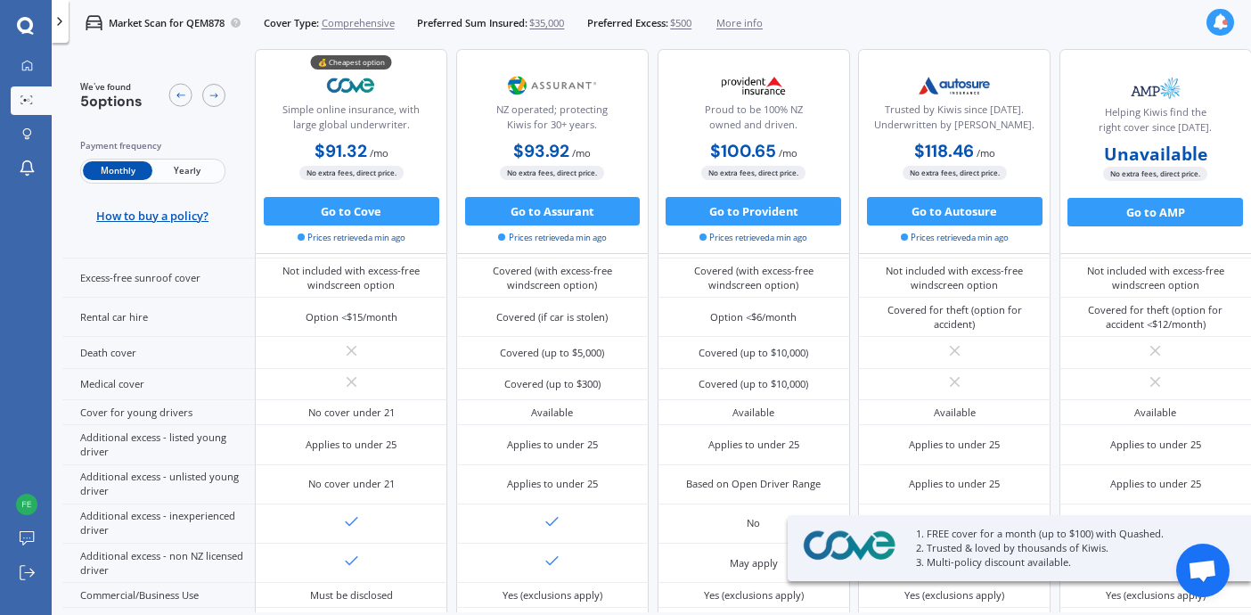
click at [196, 169] on span "Yearly" at bounding box center [186, 171] width 69 height 19
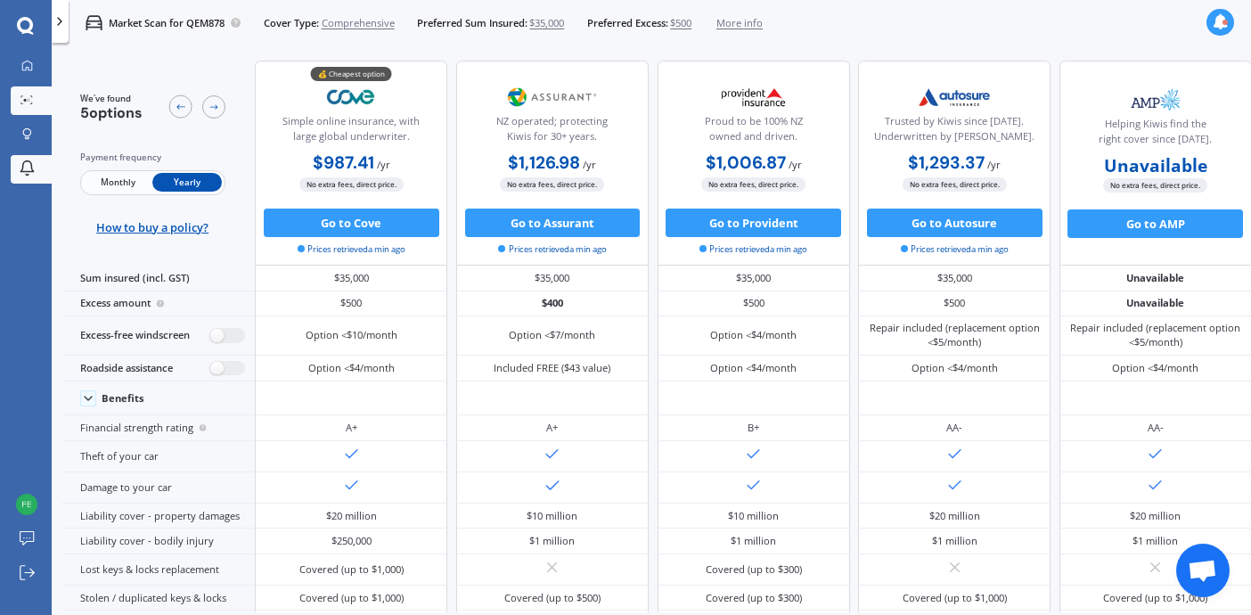
scroll to position [0, 0]
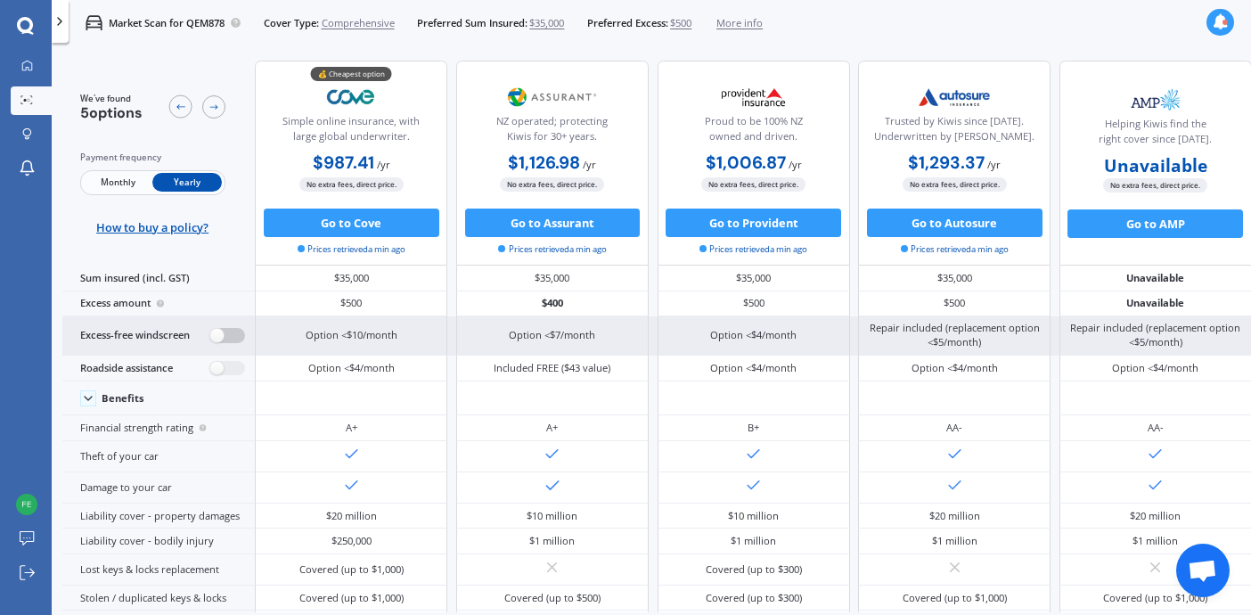
click at [210, 343] on label at bounding box center [227, 335] width 35 height 15
radio input "true"
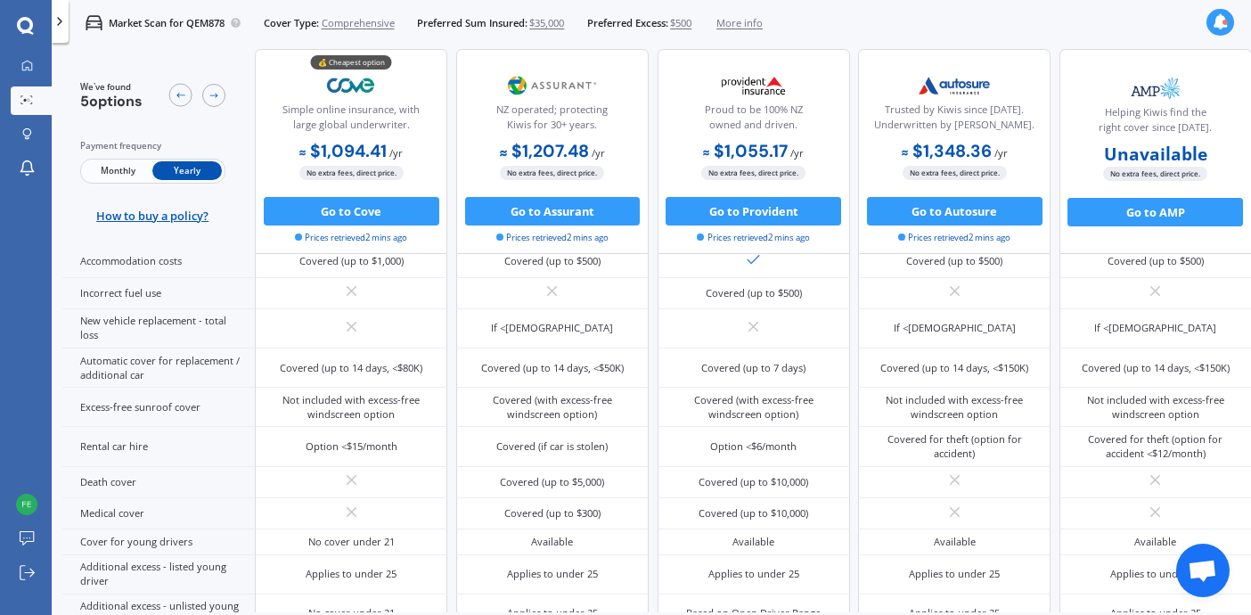
scroll to position [542, 0]
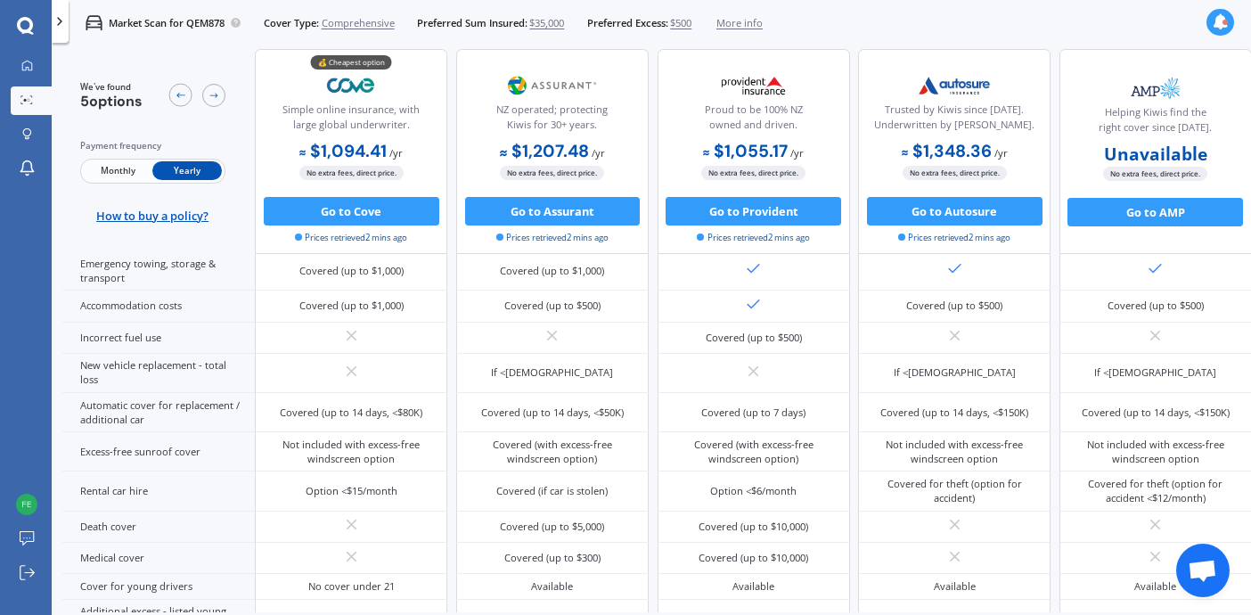
click at [761, 24] on span "More info" at bounding box center [739, 23] width 46 height 14
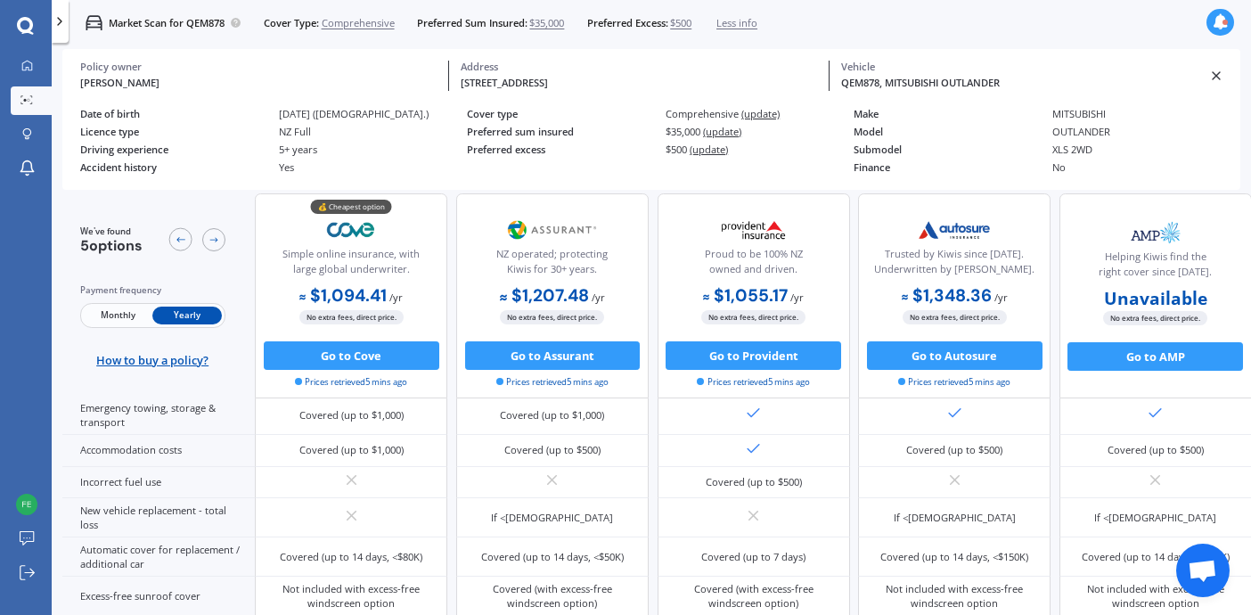
click at [691, 27] on span "$500" at bounding box center [680, 23] width 21 height 14
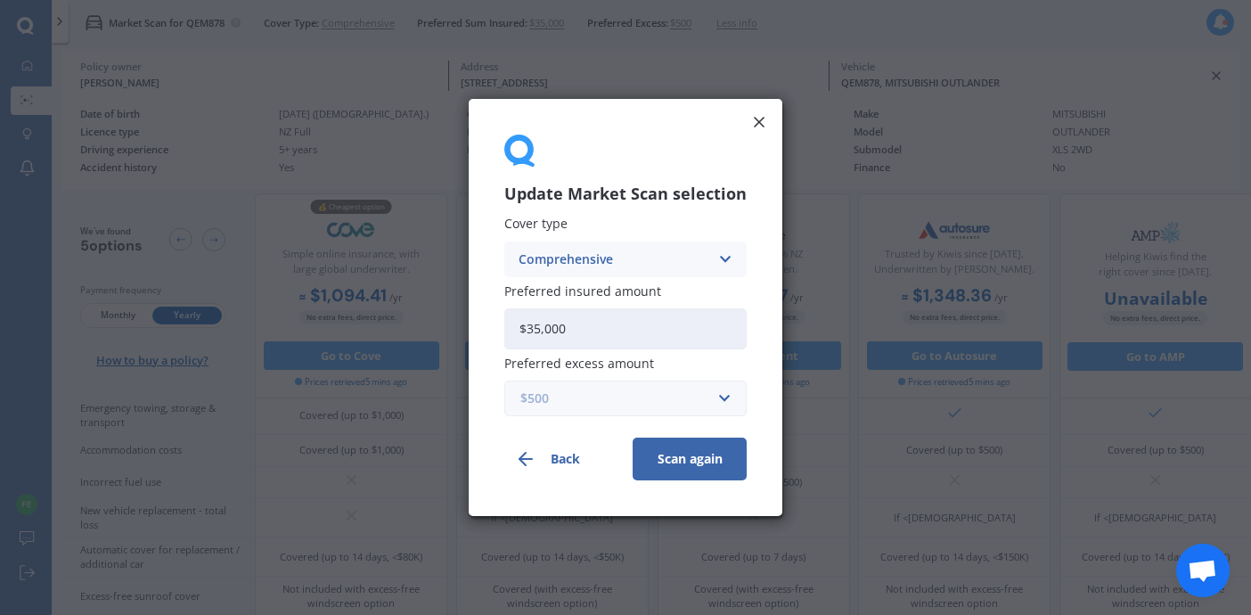
click at [721, 396] on input "text" at bounding box center [619, 398] width 226 height 34
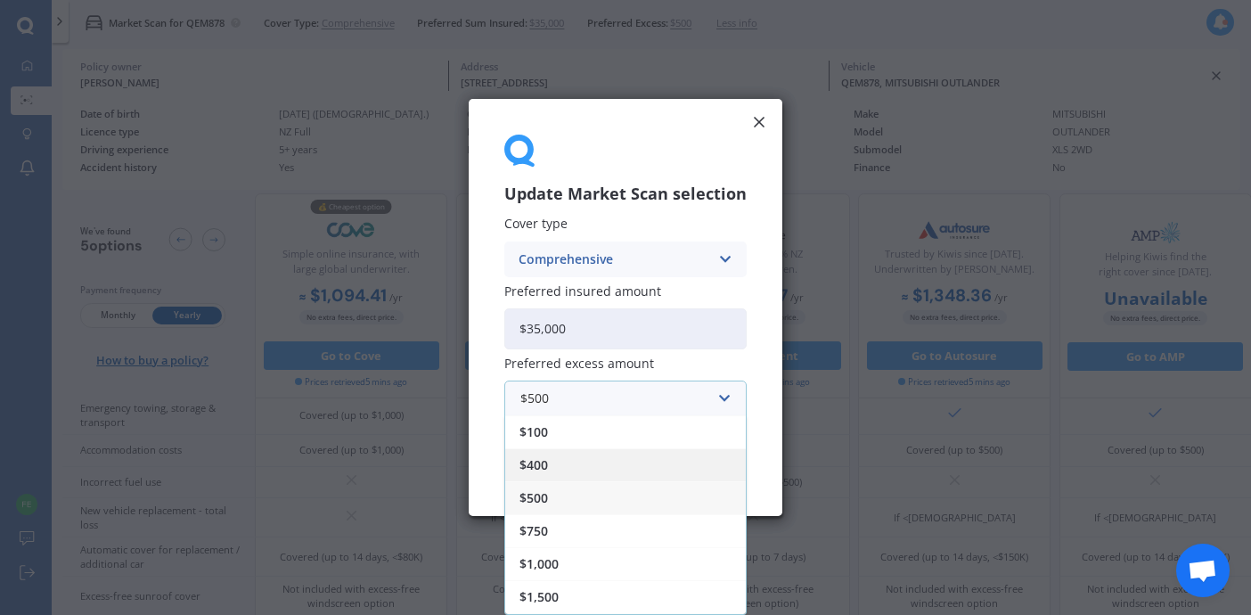
click at [655, 462] on div "$400" at bounding box center [625, 464] width 241 height 33
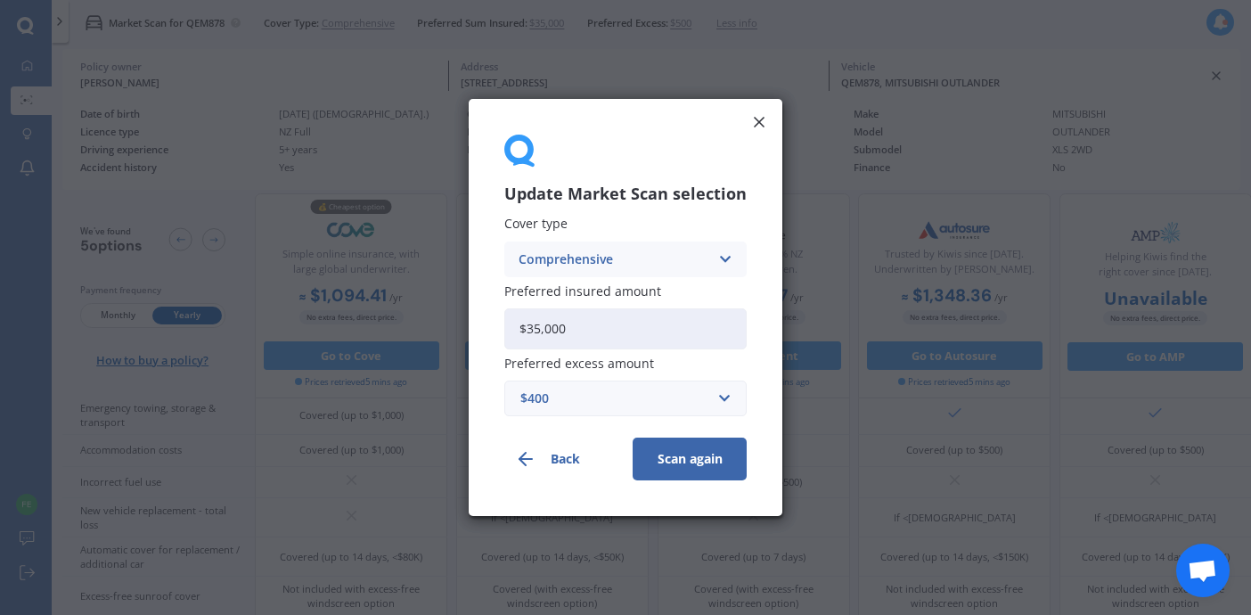
click at [683, 461] on button "Scan again" at bounding box center [690, 458] width 114 height 43
